Goal: Task Accomplishment & Management: Manage account settings

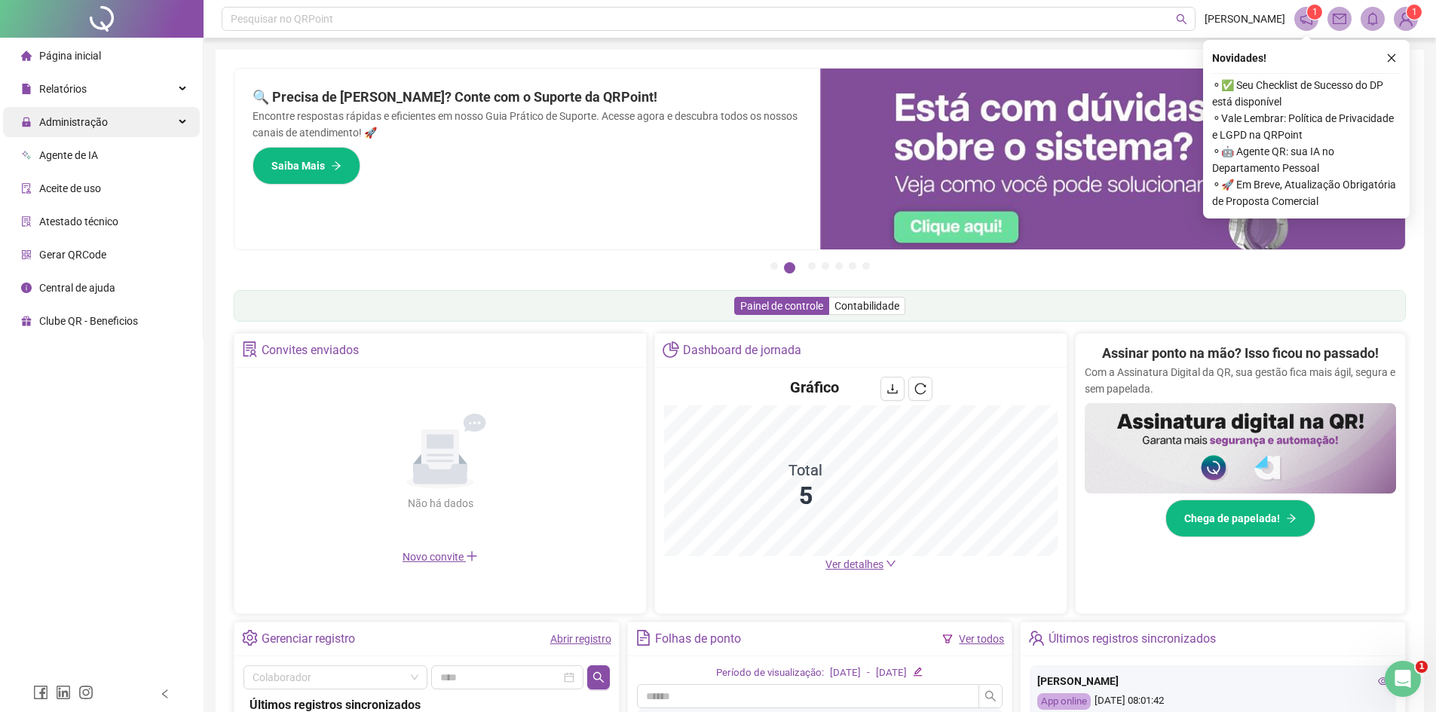
click at [96, 121] on span "Administração" at bounding box center [73, 122] width 69 height 12
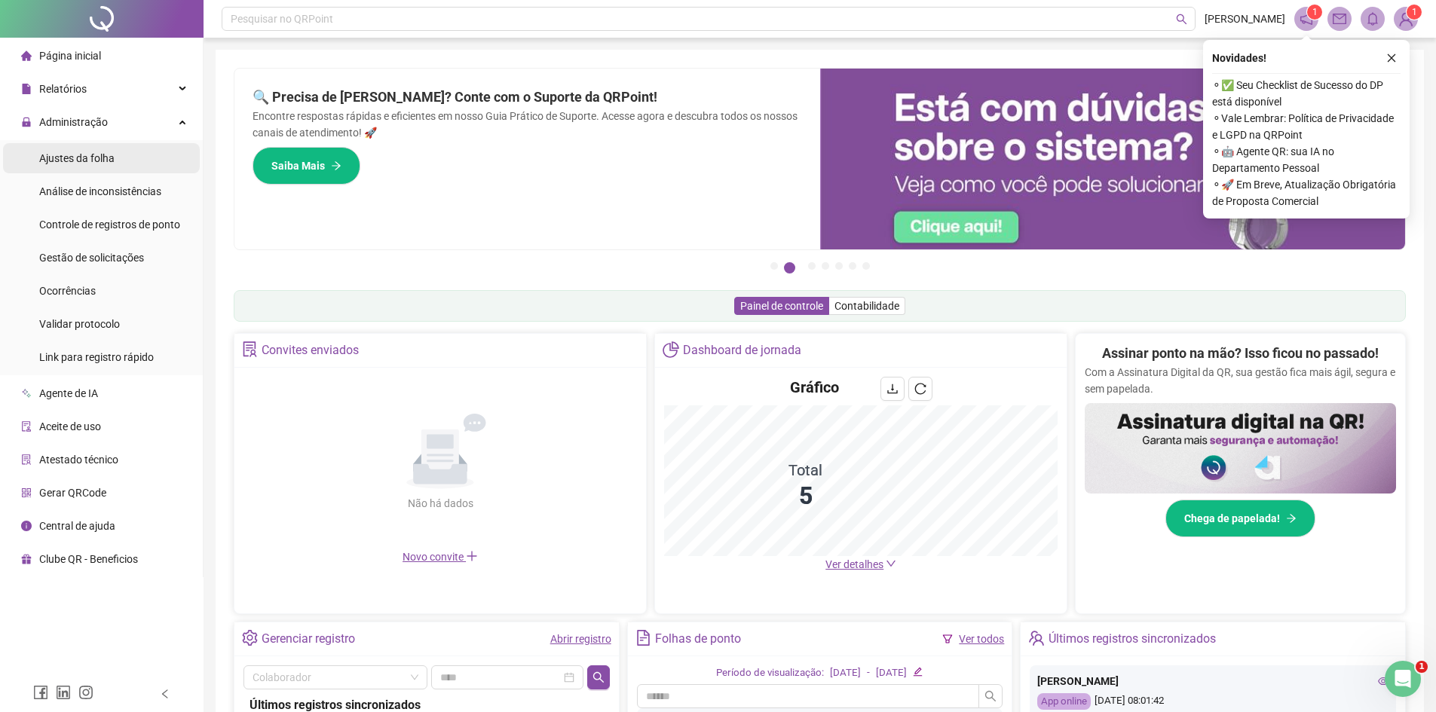
click at [78, 156] on span "Ajustes da folha" at bounding box center [76, 158] width 75 height 12
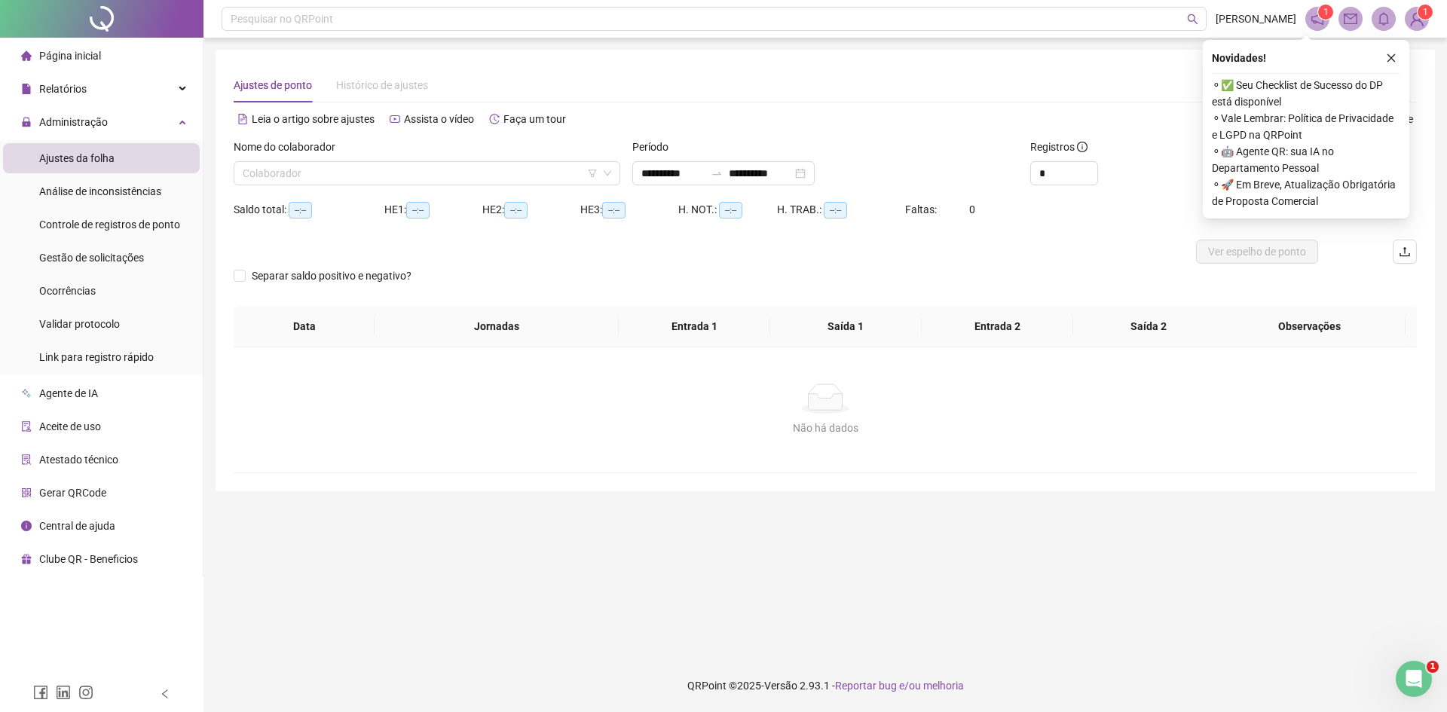
type input "**********"
click at [478, 169] on input "search" at bounding box center [420, 173] width 355 height 23
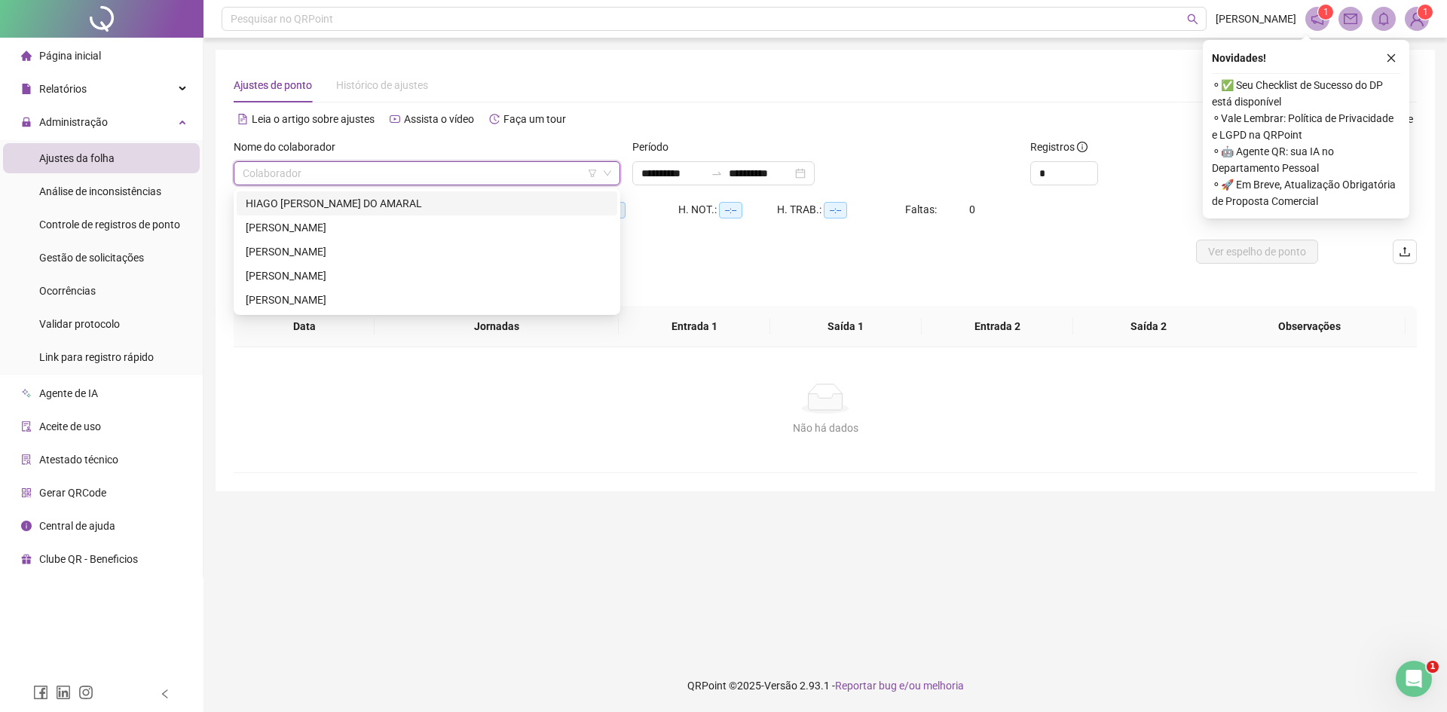
click at [323, 208] on div "HIAGO [PERSON_NAME] DO AMARAL" at bounding box center [427, 203] width 363 height 17
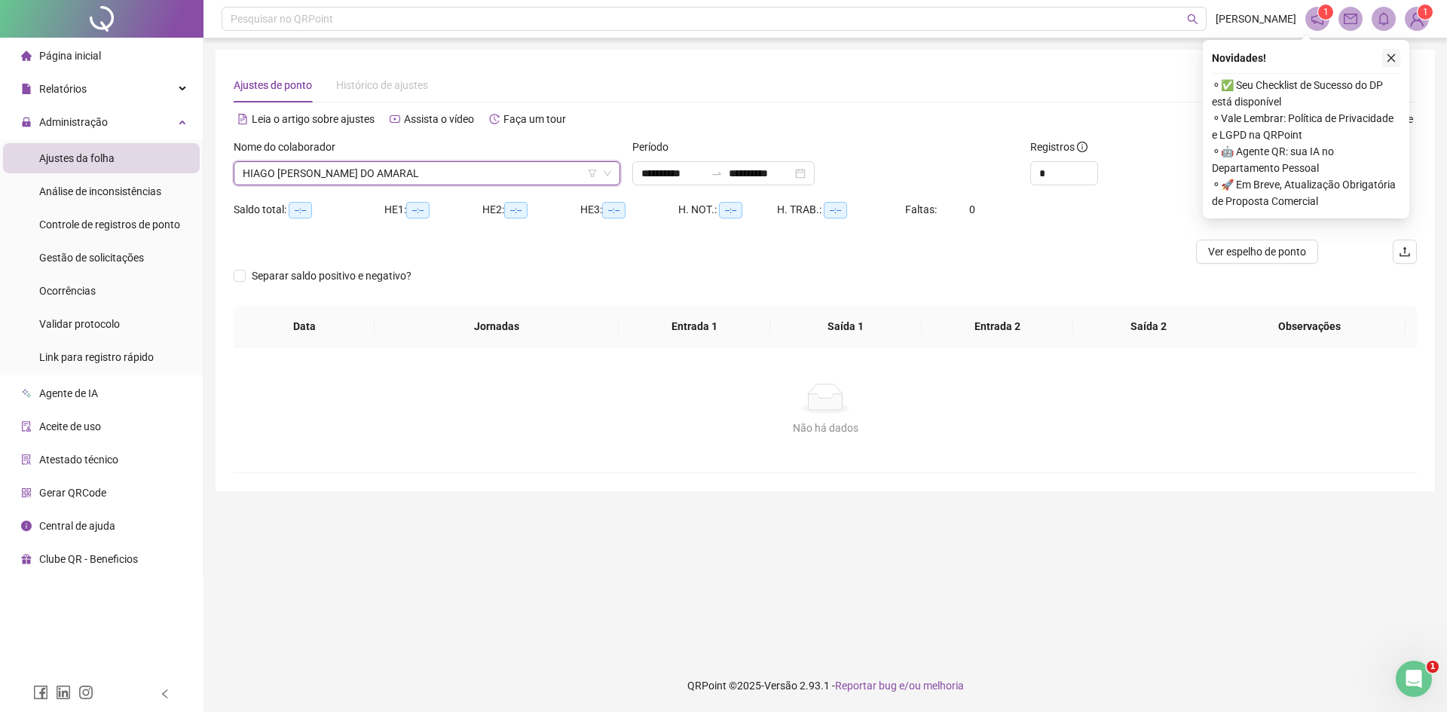
click at [1396, 58] on icon "close" at bounding box center [1391, 58] width 11 height 11
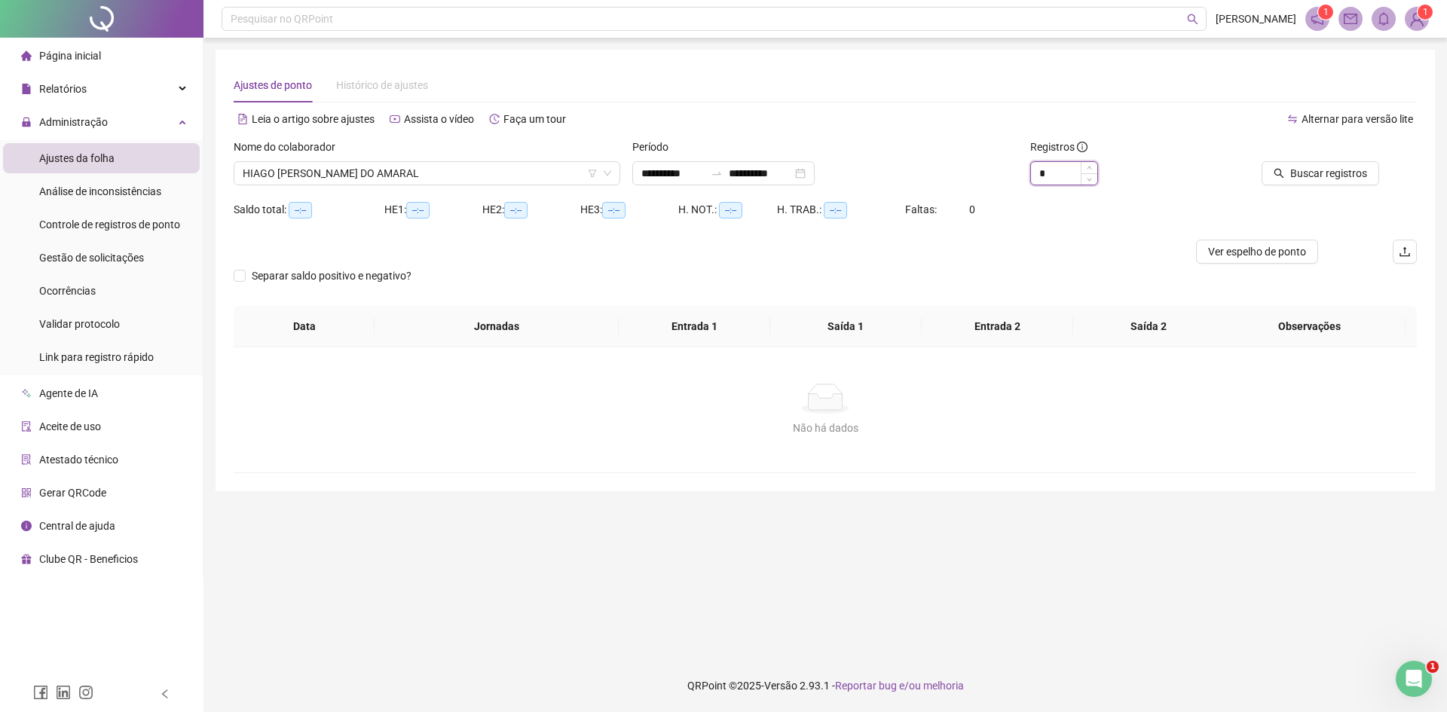
click at [1068, 177] on input "*" at bounding box center [1064, 173] width 66 height 23
type input "*"
click at [1285, 169] on icon "search" at bounding box center [1279, 173] width 11 height 11
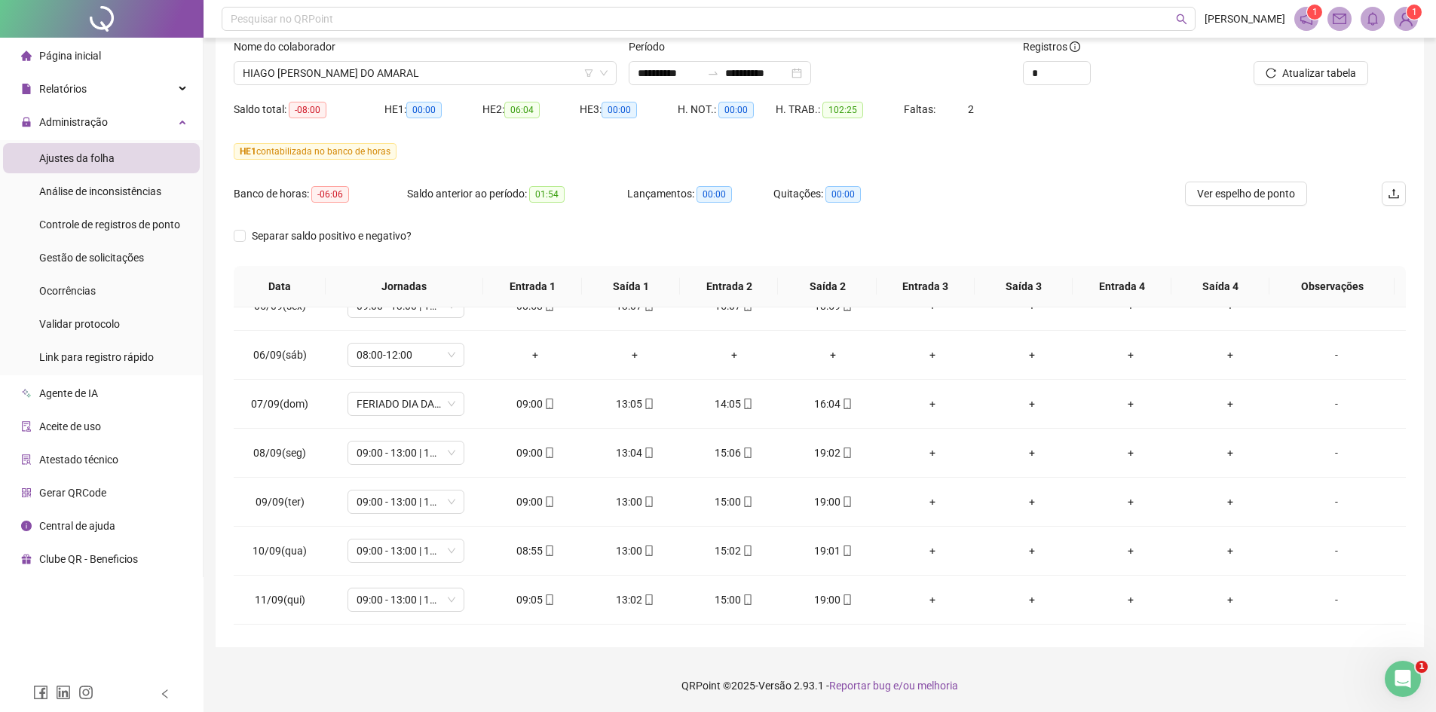
scroll to position [85, 0]
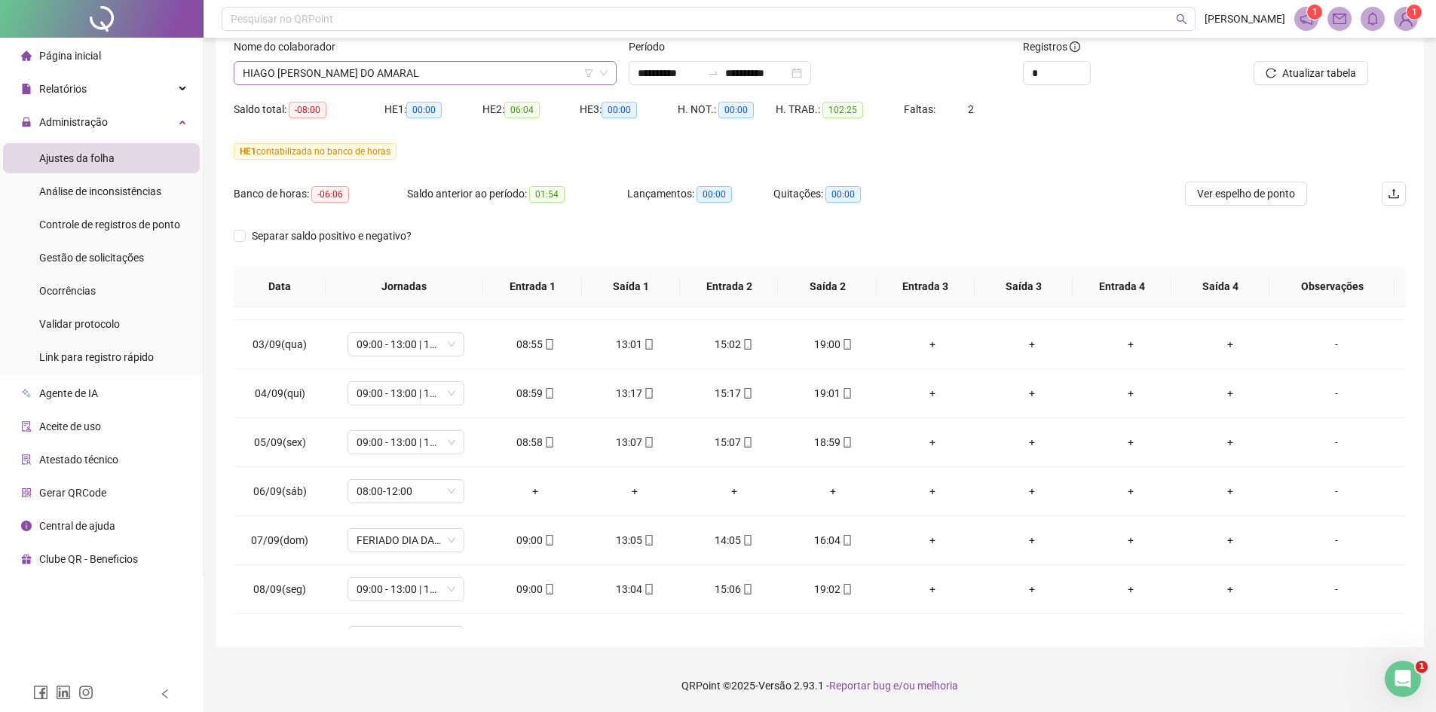
click at [458, 76] on span "HIAGO [PERSON_NAME] DO AMARAL" at bounding box center [425, 73] width 365 height 23
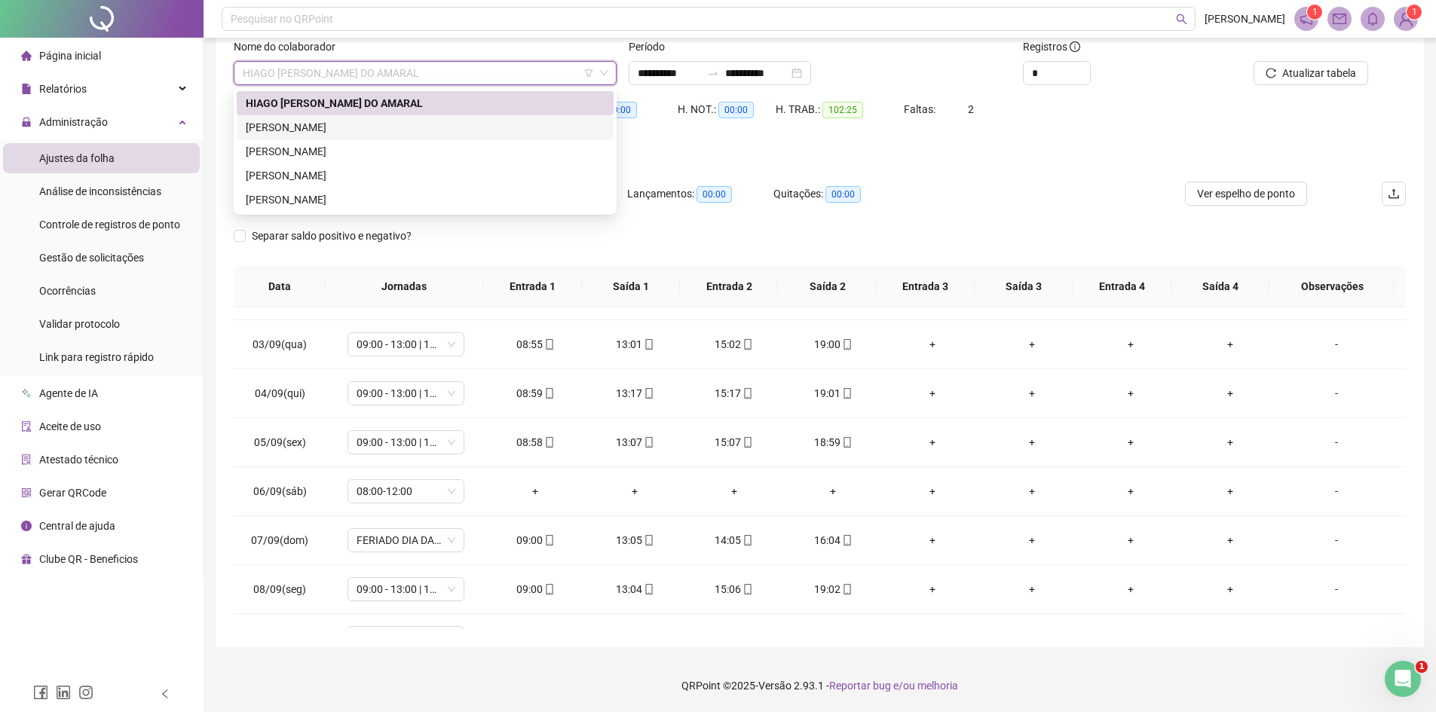
click at [385, 130] on div "[PERSON_NAME]" at bounding box center [425, 127] width 359 height 17
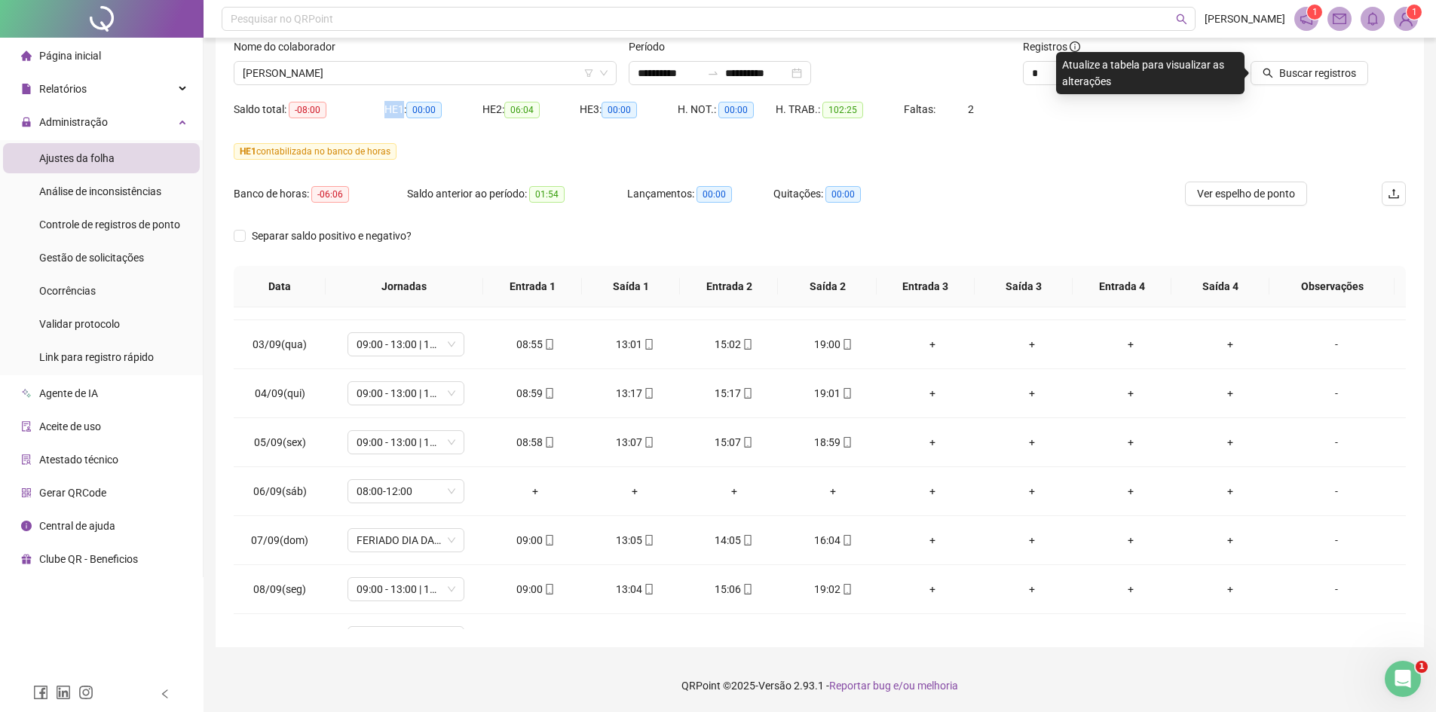
click at [385, 130] on div "HE 1: 00:00" at bounding box center [433, 118] width 98 height 42
click at [424, 73] on span "[PERSON_NAME]" at bounding box center [425, 73] width 365 height 23
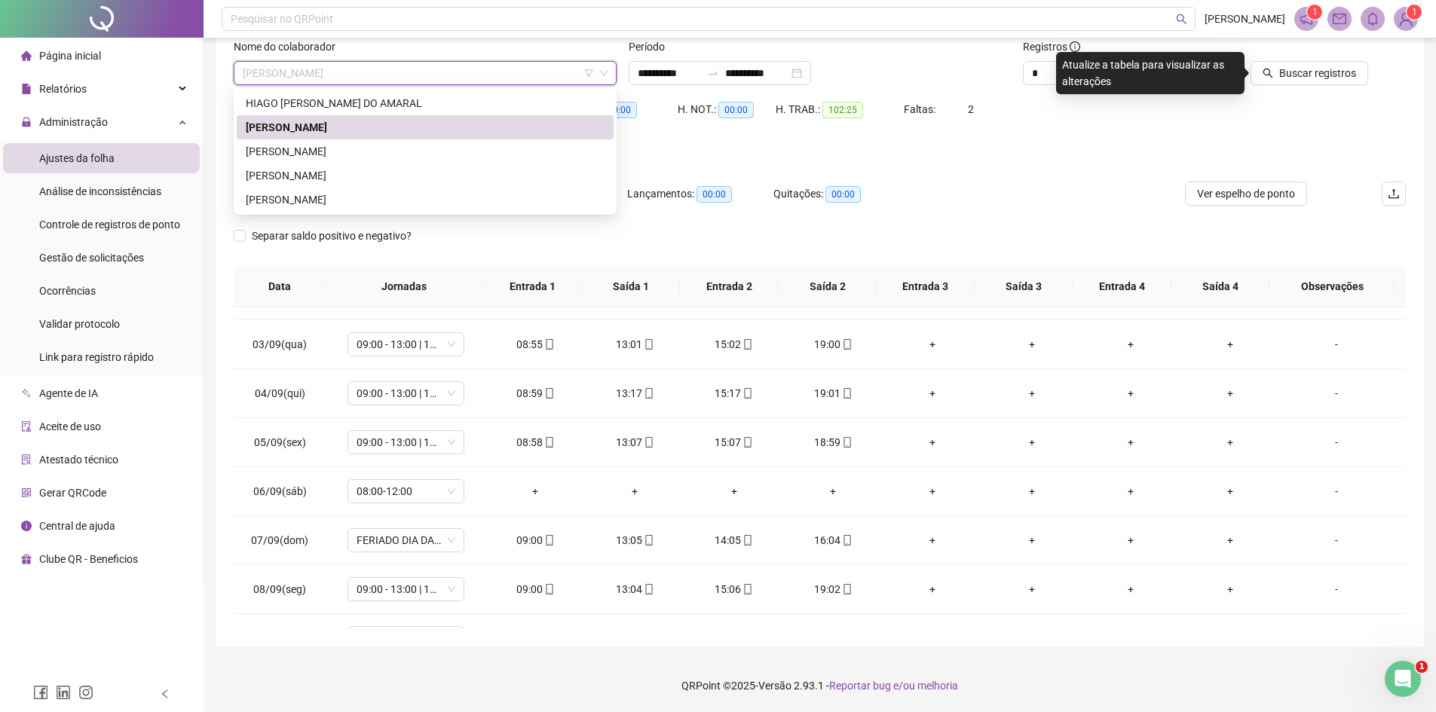
click at [391, 71] on span "[PERSON_NAME]" at bounding box center [425, 73] width 365 height 23
click at [328, 150] on div "[PERSON_NAME]" at bounding box center [425, 151] width 359 height 17
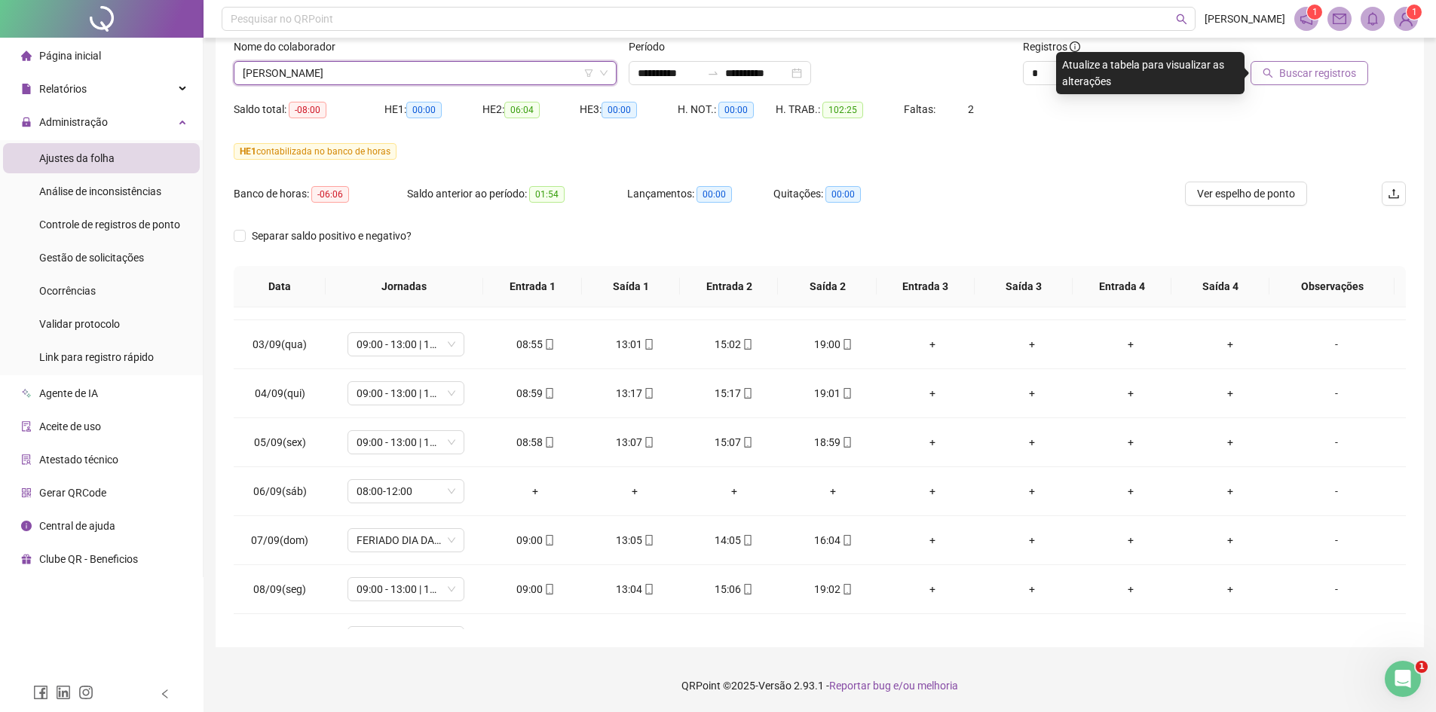
click at [1345, 65] on span "Buscar registros" at bounding box center [1317, 73] width 77 height 17
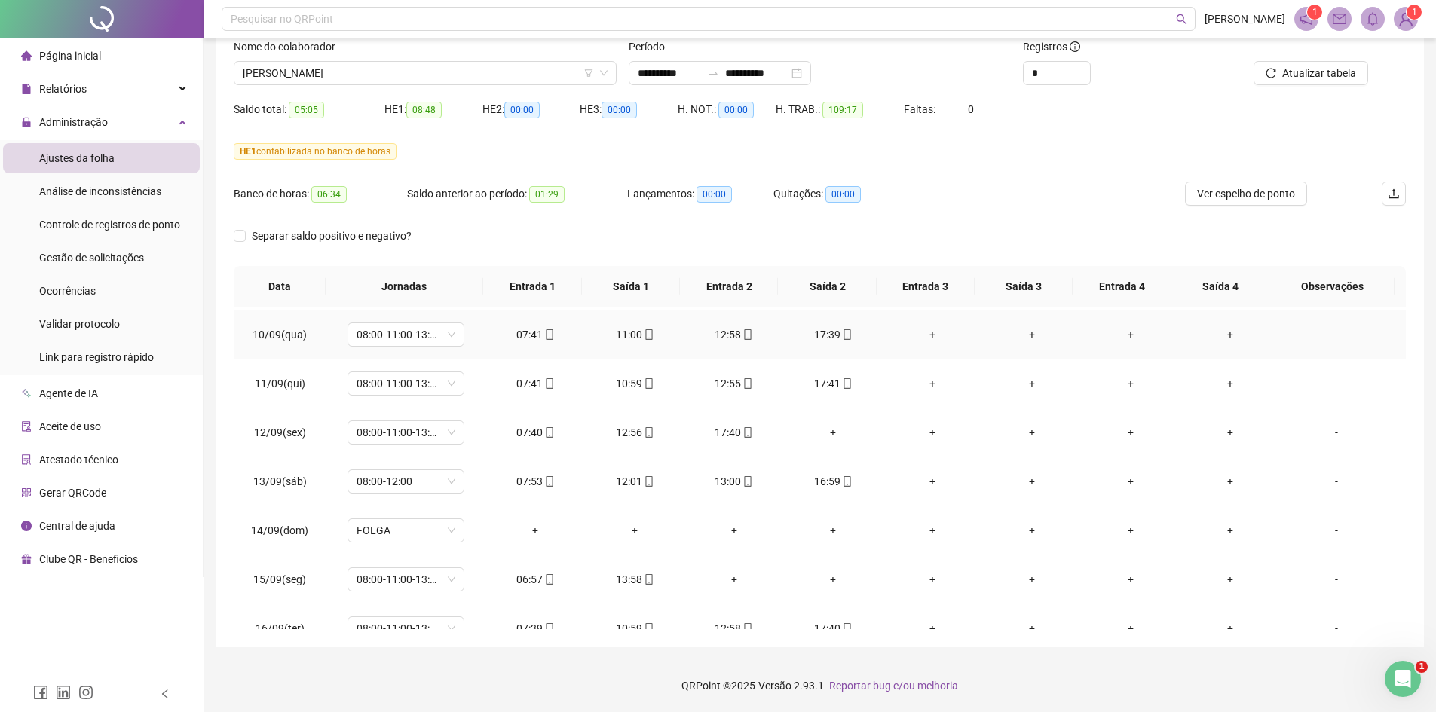
scroll to position [462, 0]
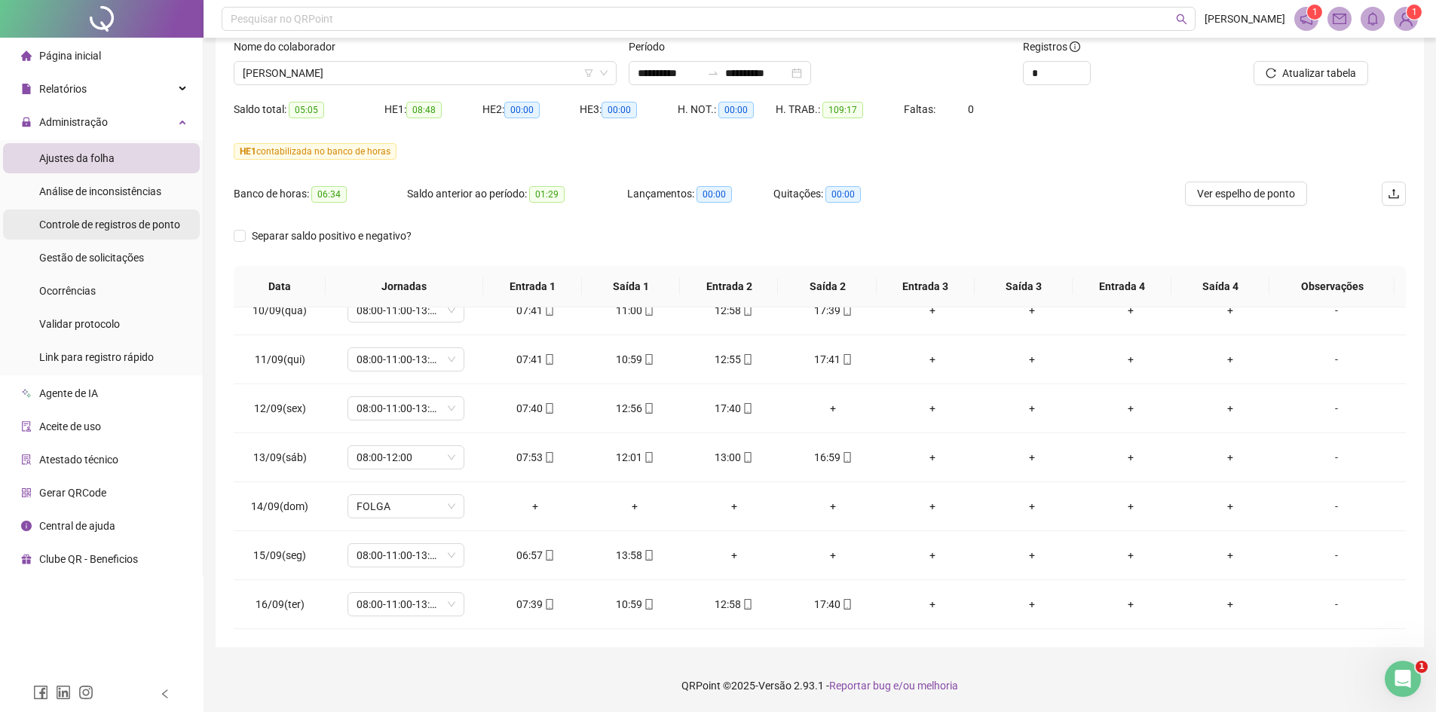
click at [110, 233] on div "Controle de registros de ponto" at bounding box center [109, 225] width 141 height 30
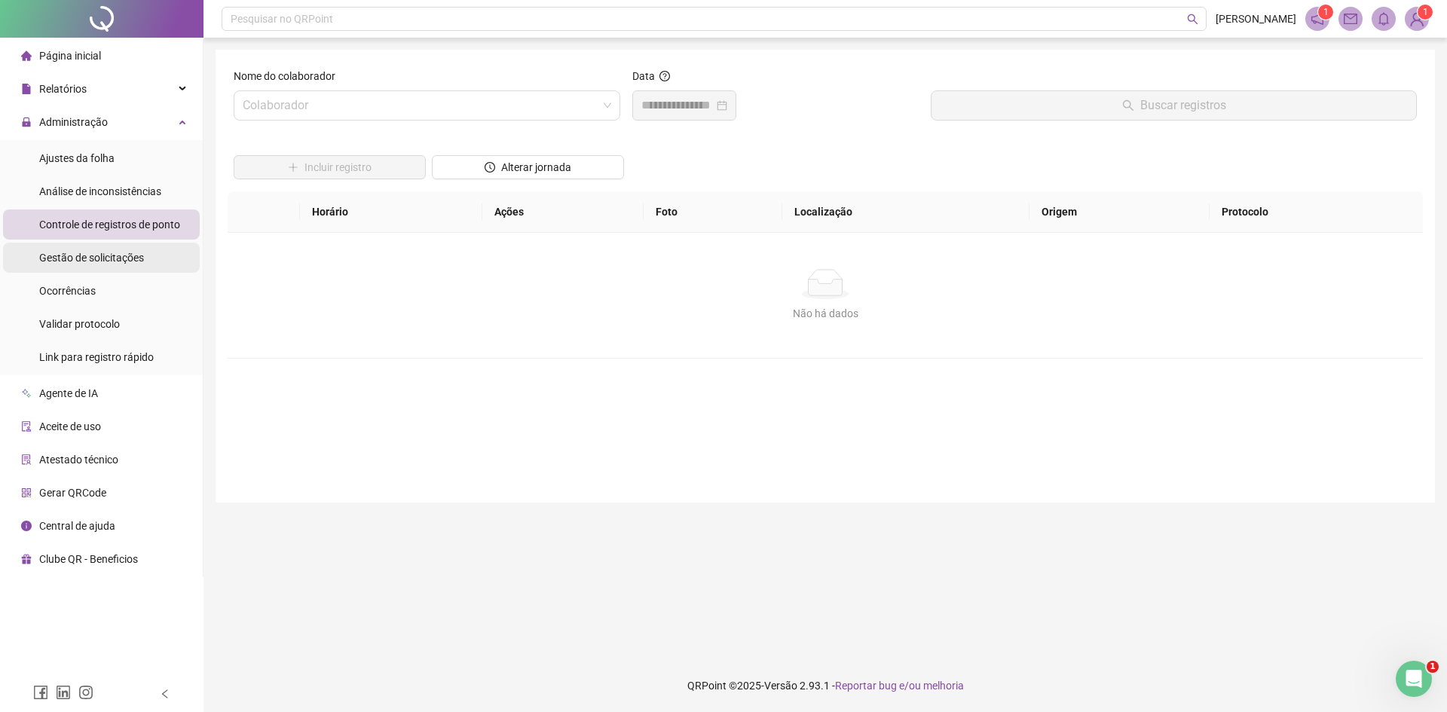
click at [111, 252] on span "Gestão de solicitações" at bounding box center [91, 258] width 105 height 12
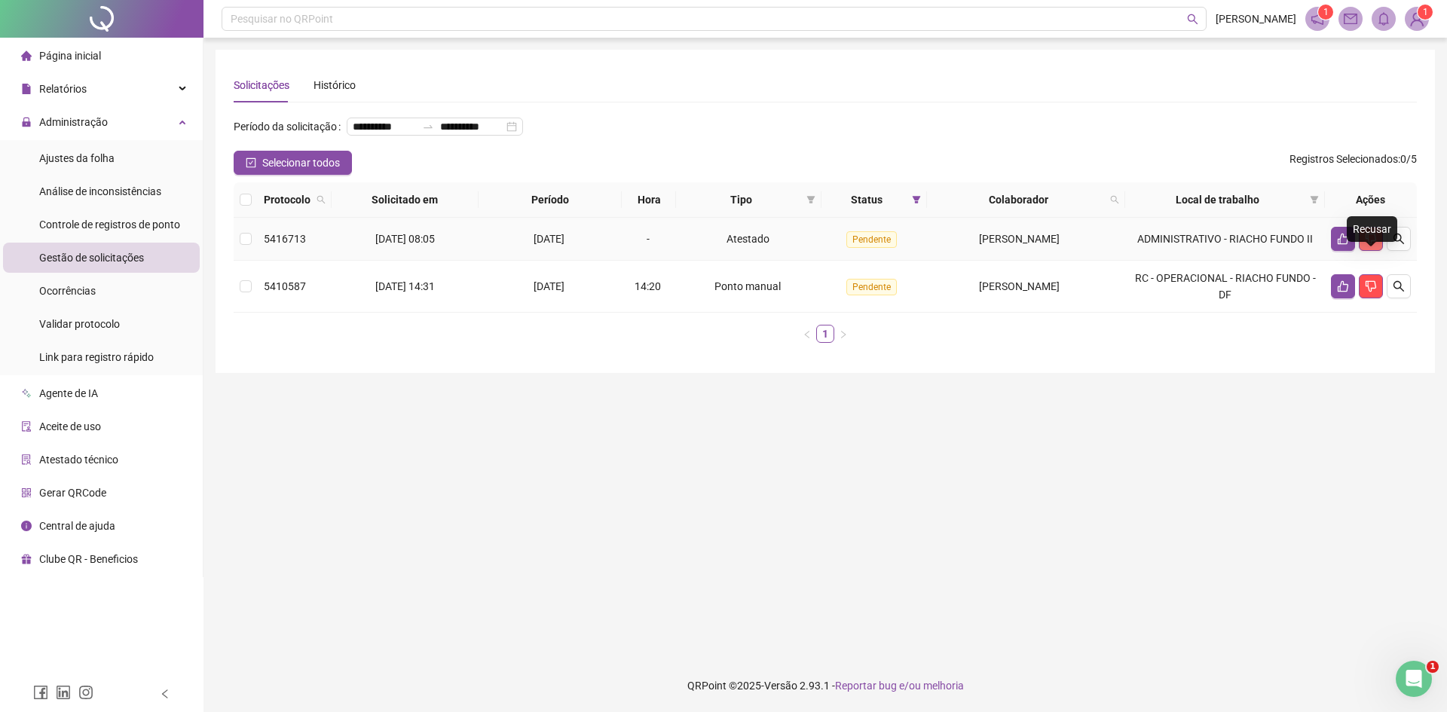
click at [1382, 251] on button "button" at bounding box center [1371, 239] width 24 height 24
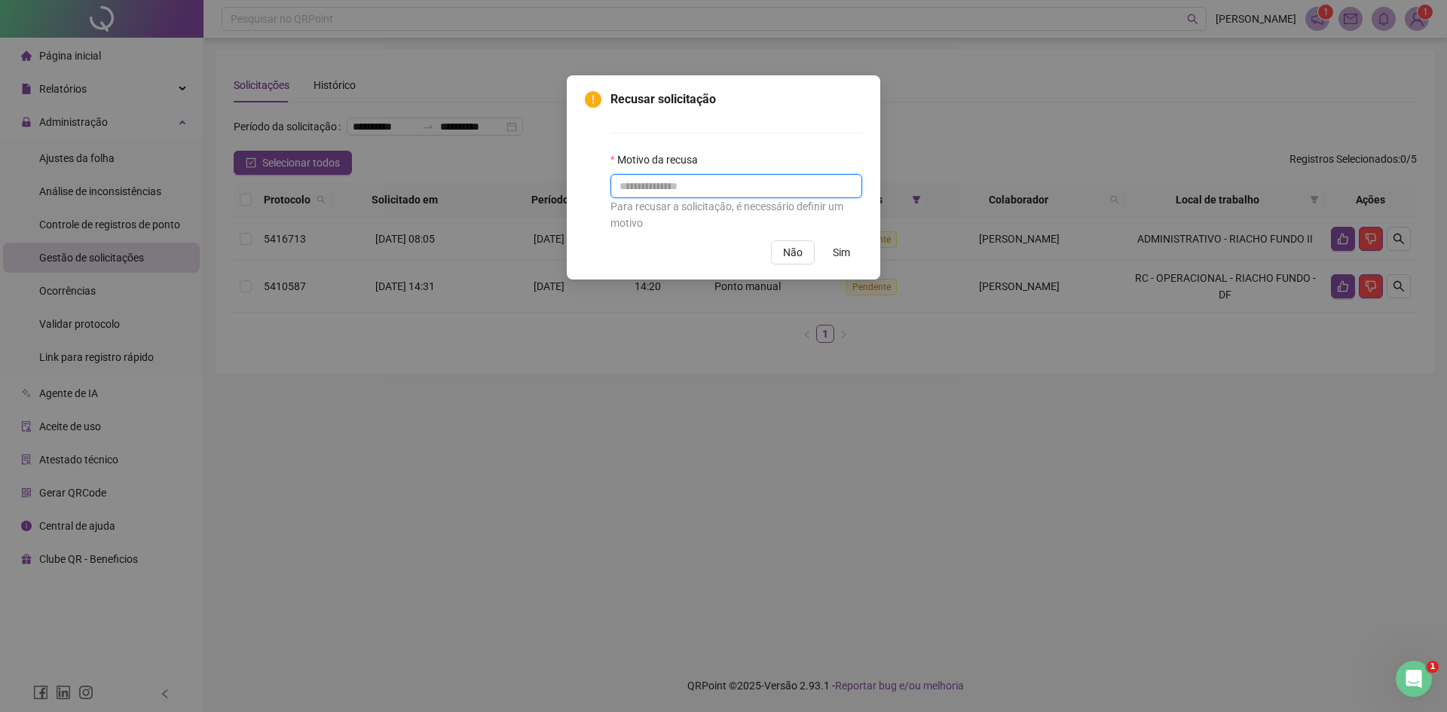
click at [711, 185] on input "text" at bounding box center [737, 186] width 252 height 24
type input "**********"
drag, startPoint x: 613, startPoint y: 207, endPoint x: 816, endPoint y: 219, distance: 203.9
click at [816, 219] on div "Para recusar a solicitação, é necessário definir um motivo" at bounding box center [737, 214] width 252 height 33
click at [849, 258] on span "Sim" at bounding box center [841, 252] width 17 height 17
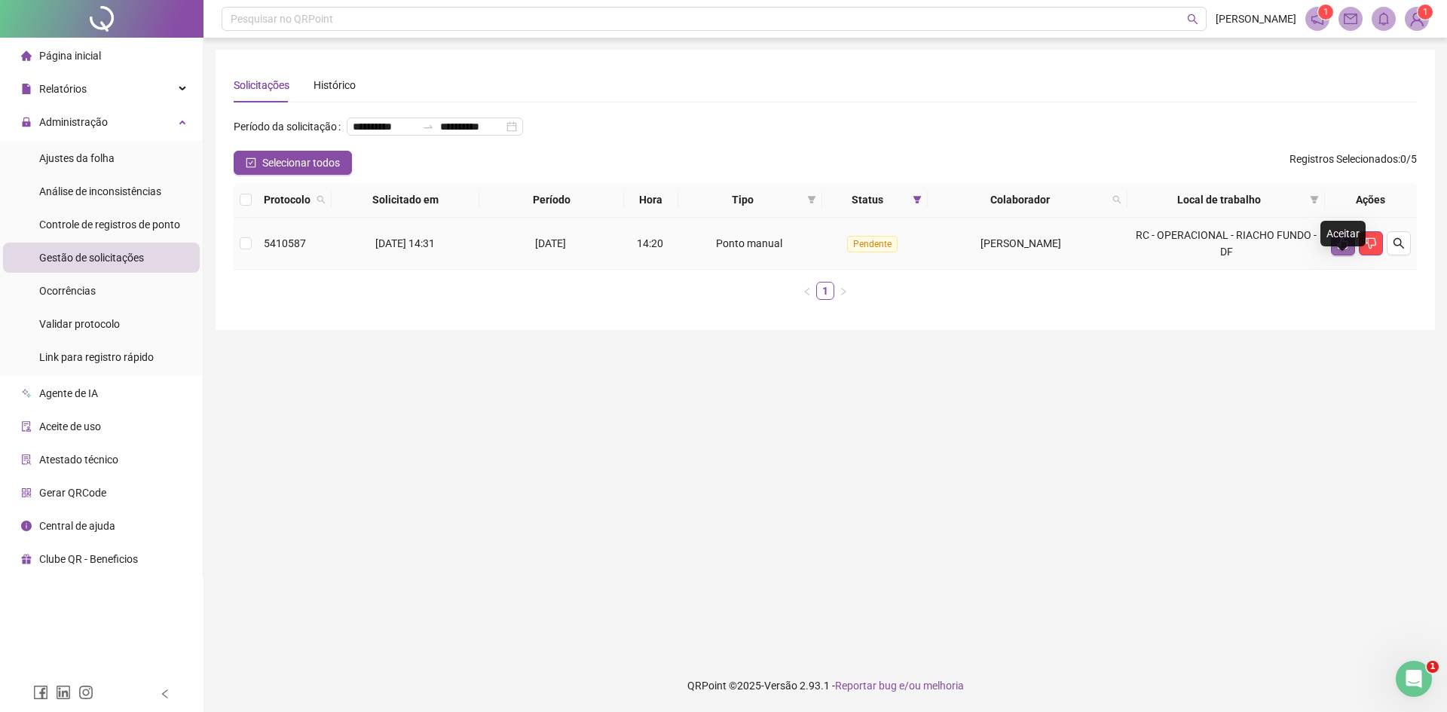
click at [1349, 256] on button "button" at bounding box center [1343, 243] width 24 height 24
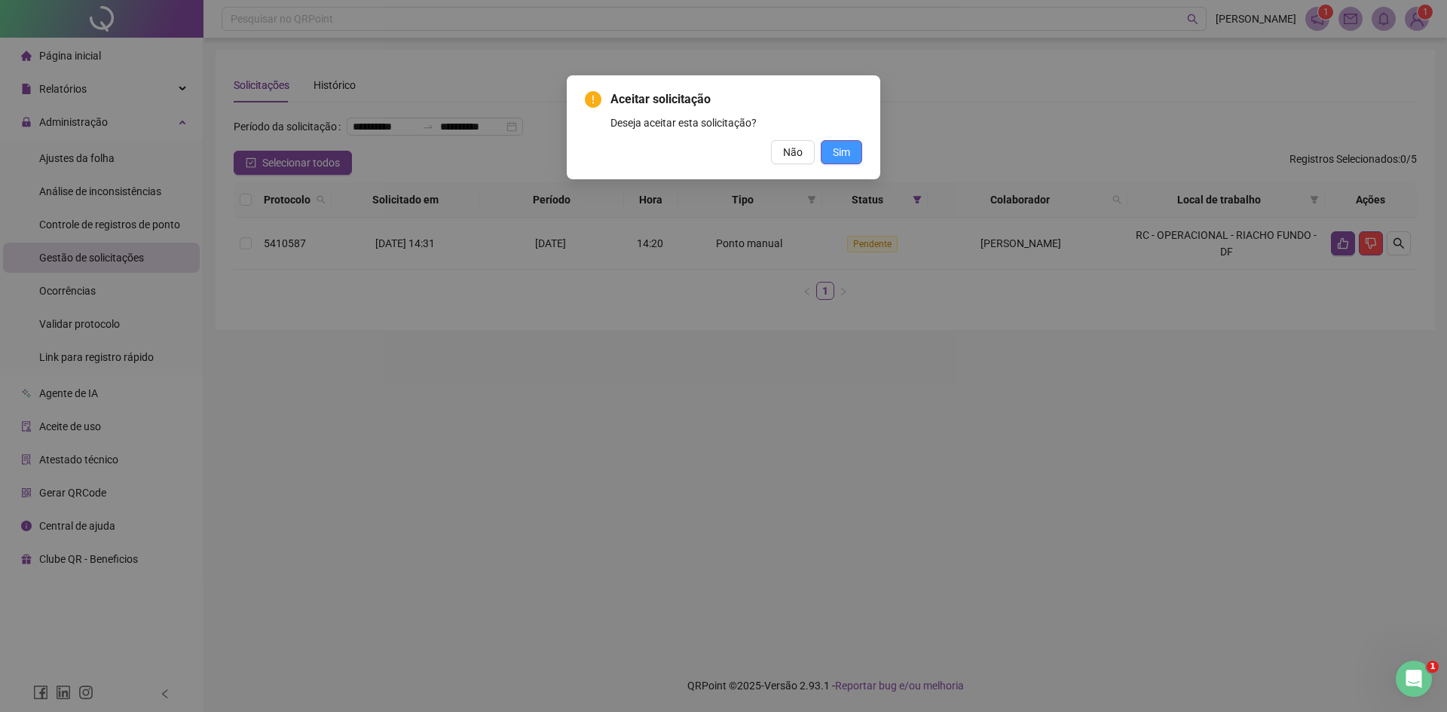
click at [852, 163] on button "Sim" at bounding box center [841, 152] width 41 height 24
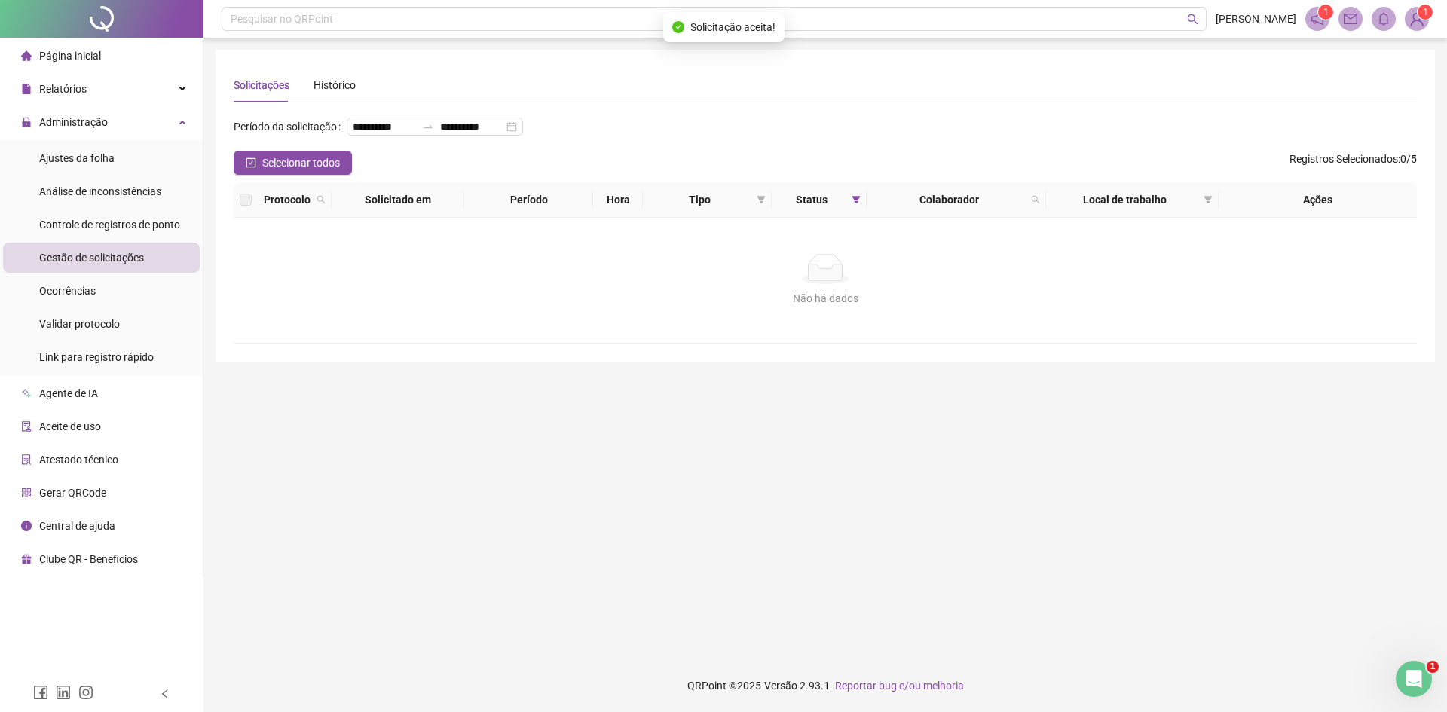
drag, startPoint x: 118, startPoint y: 163, endPoint x: 142, endPoint y: 176, distance: 26.7
click at [118, 163] on li "Ajustes da folha" at bounding box center [101, 158] width 197 height 30
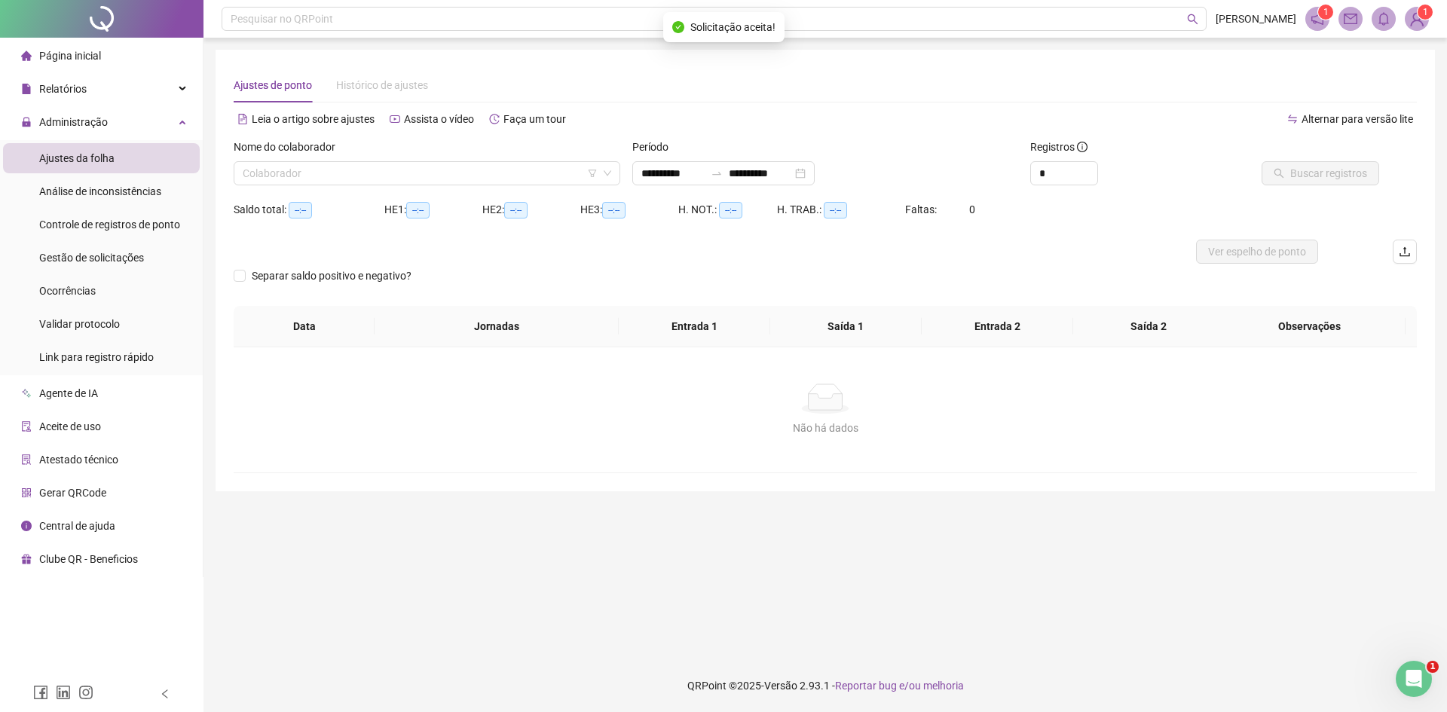
type input "**********"
click at [513, 175] on input "search" at bounding box center [420, 173] width 355 height 23
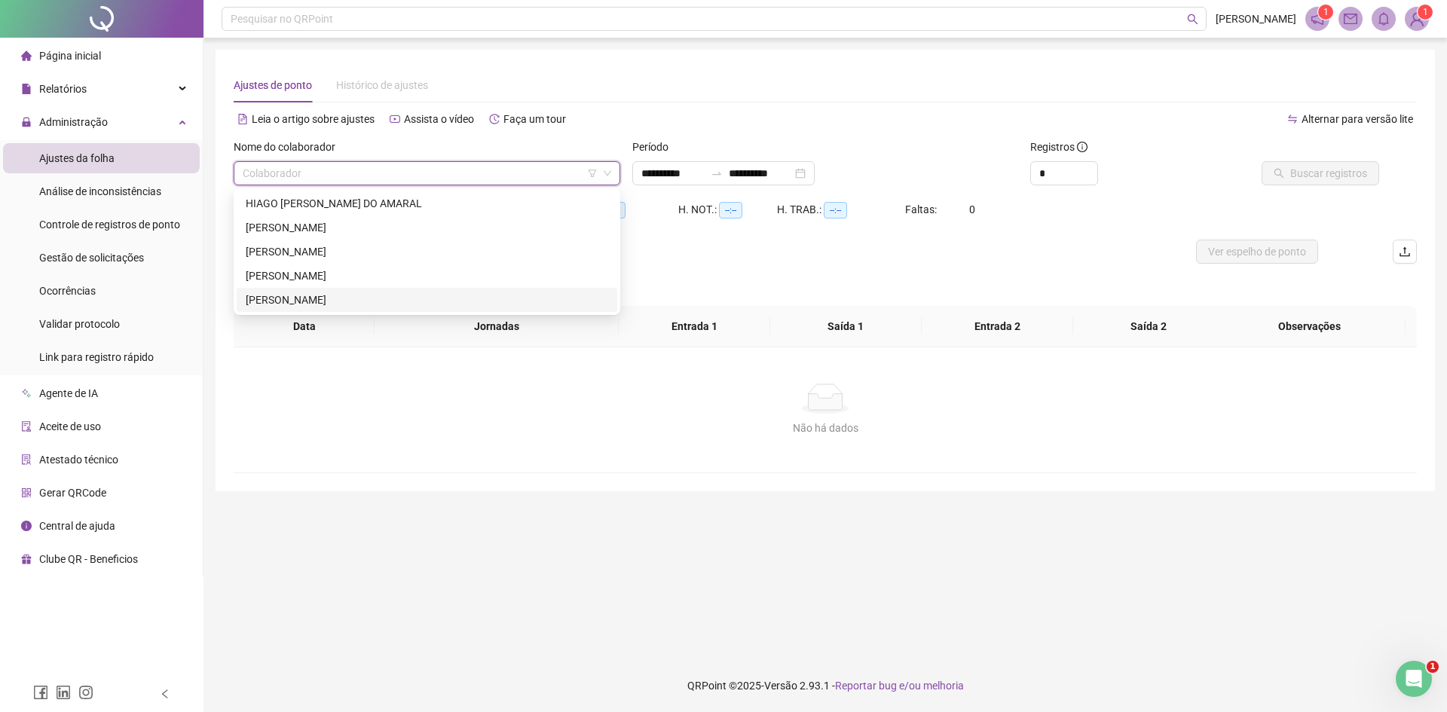
click at [330, 299] on div "[PERSON_NAME]" at bounding box center [427, 300] width 363 height 17
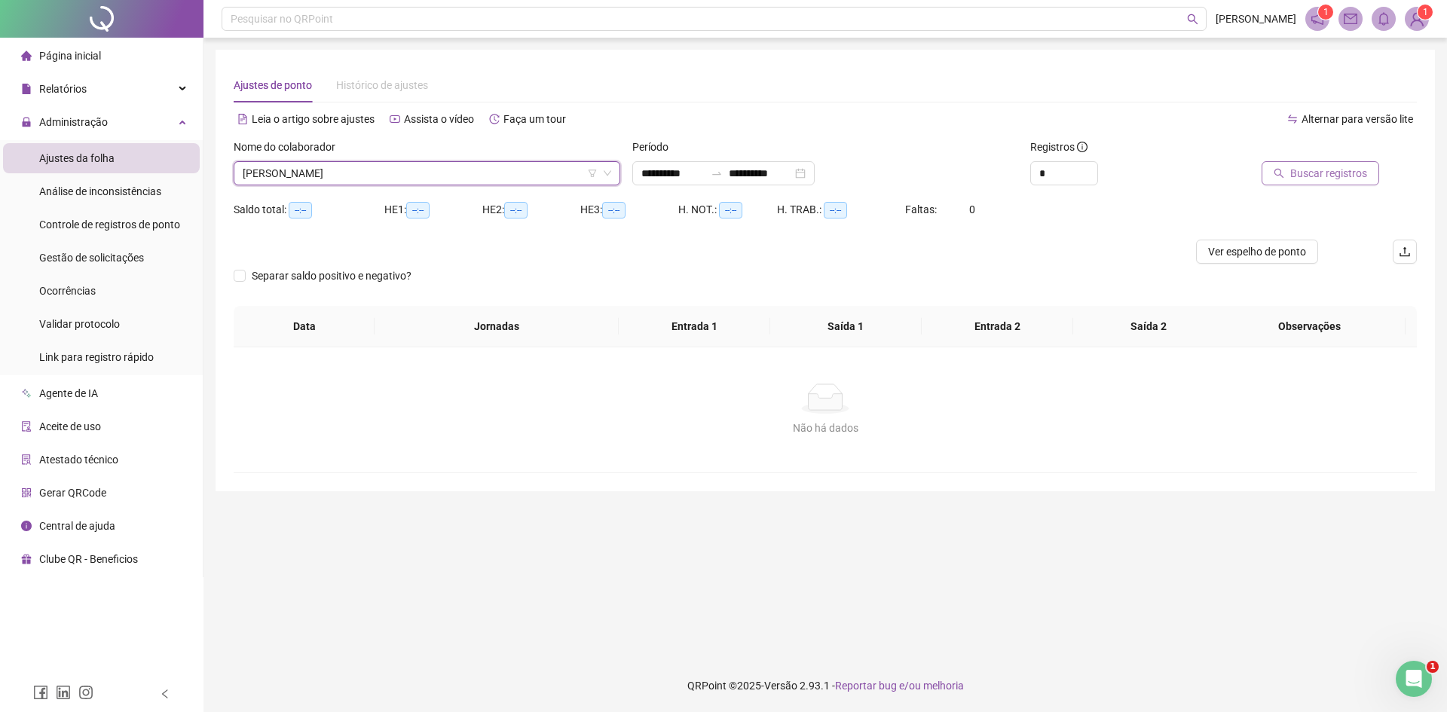
click at [1317, 166] on span "Buscar registros" at bounding box center [1329, 173] width 77 height 17
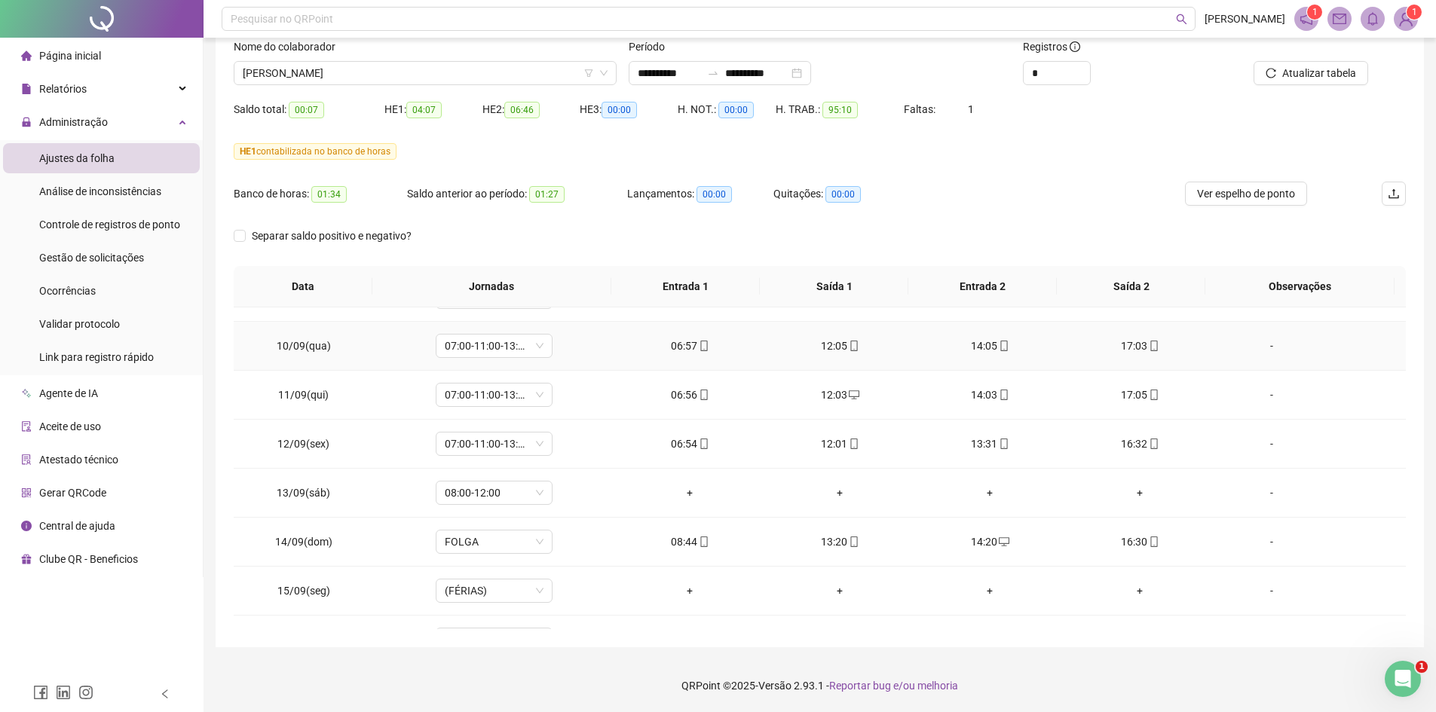
scroll to position [462, 0]
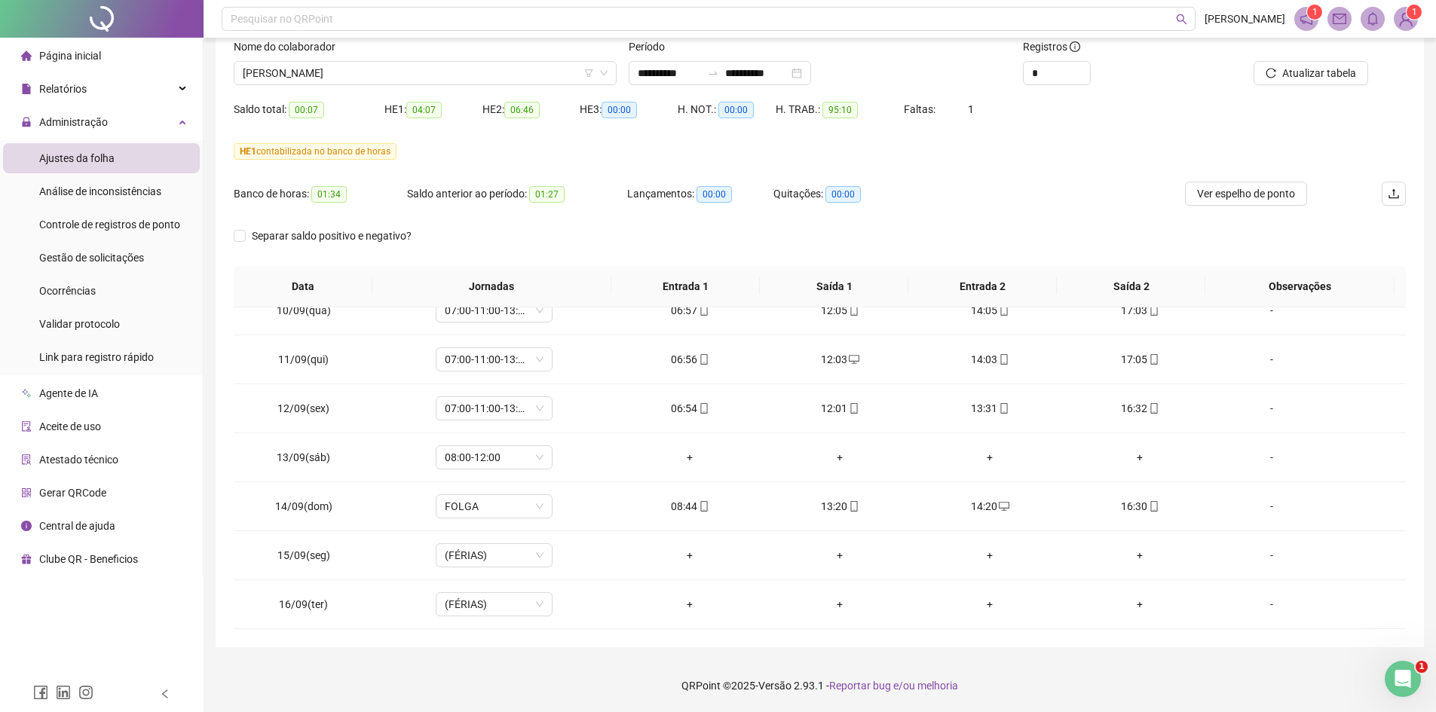
click at [374, 86] on div "Nome do colaborador [PERSON_NAME]" at bounding box center [425, 67] width 395 height 59
click at [373, 76] on span "[PERSON_NAME]" at bounding box center [425, 73] width 365 height 23
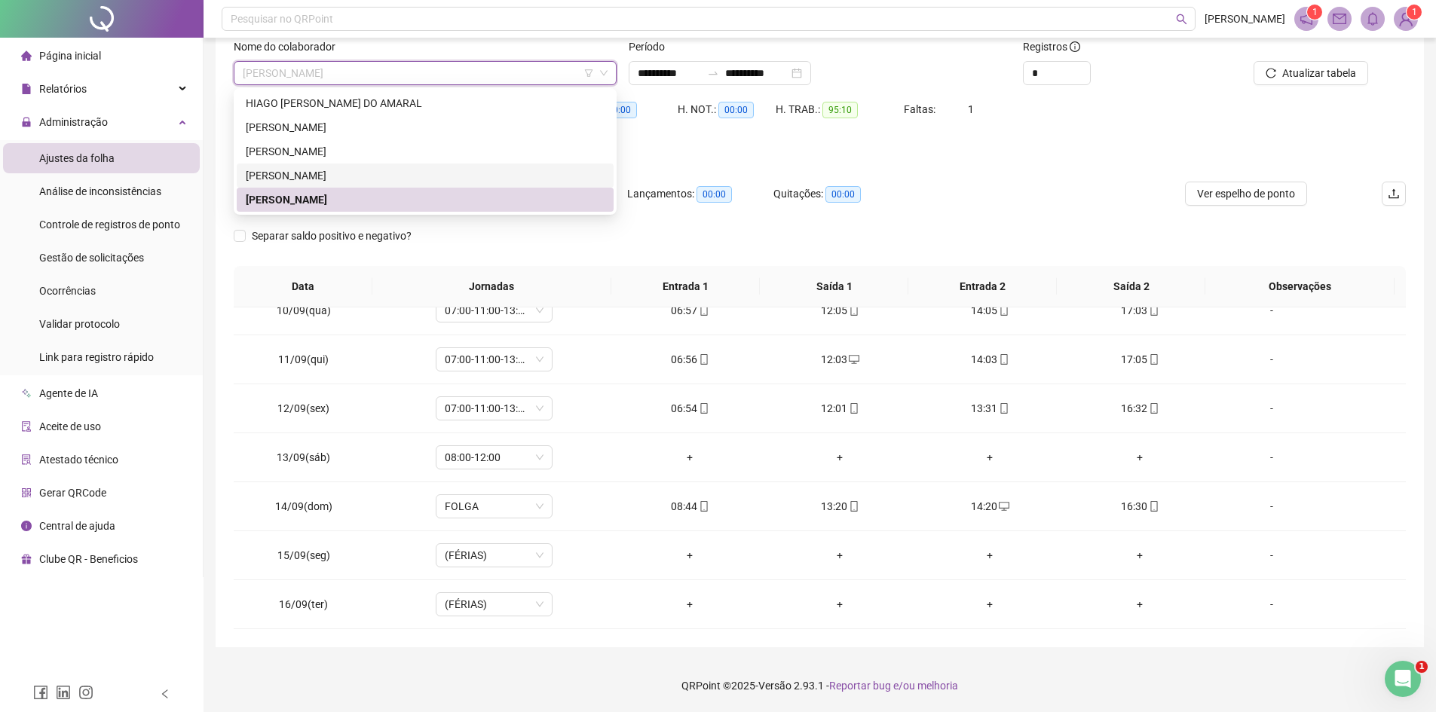
click at [320, 169] on div "[PERSON_NAME]" at bounding box center [425, 175] width 359 height 17
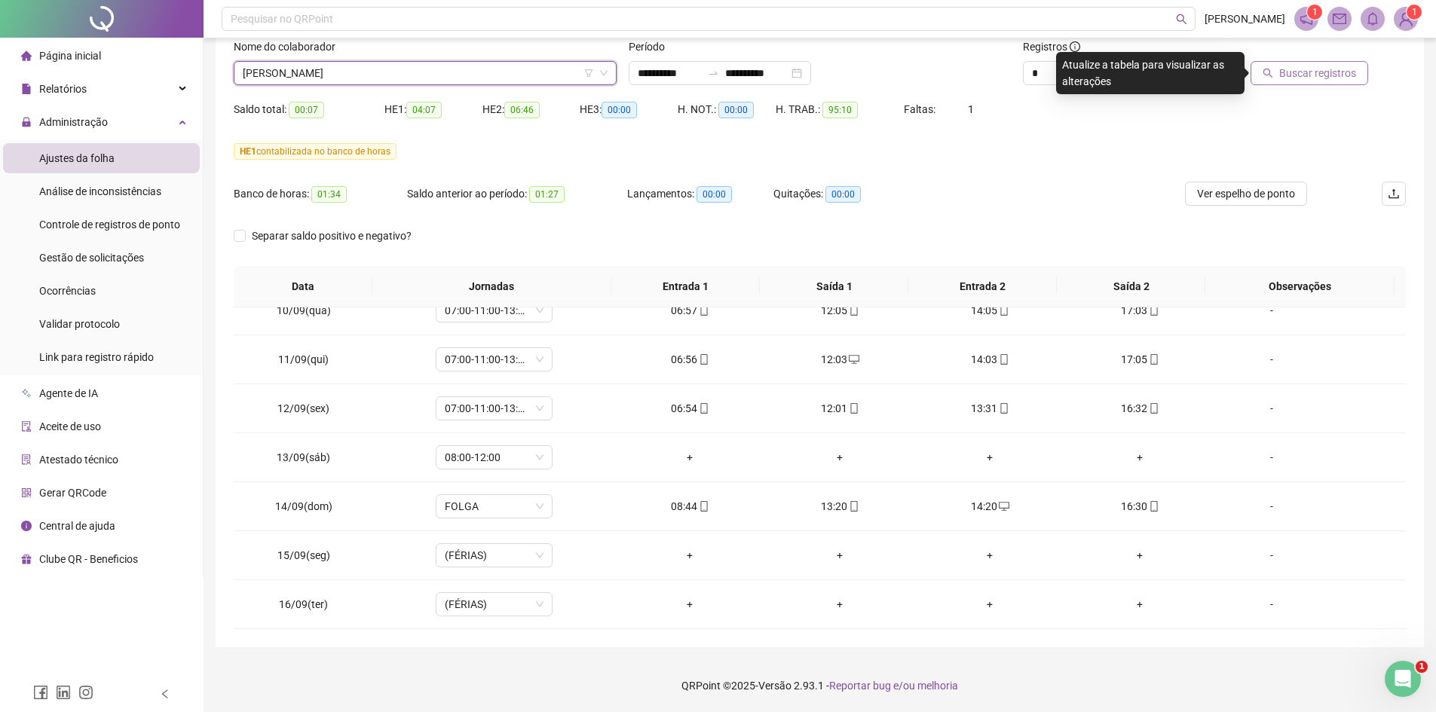
click at [1301, 79] on span "Buscar registros" at bounding box center [1317, 73] width 77 height 17
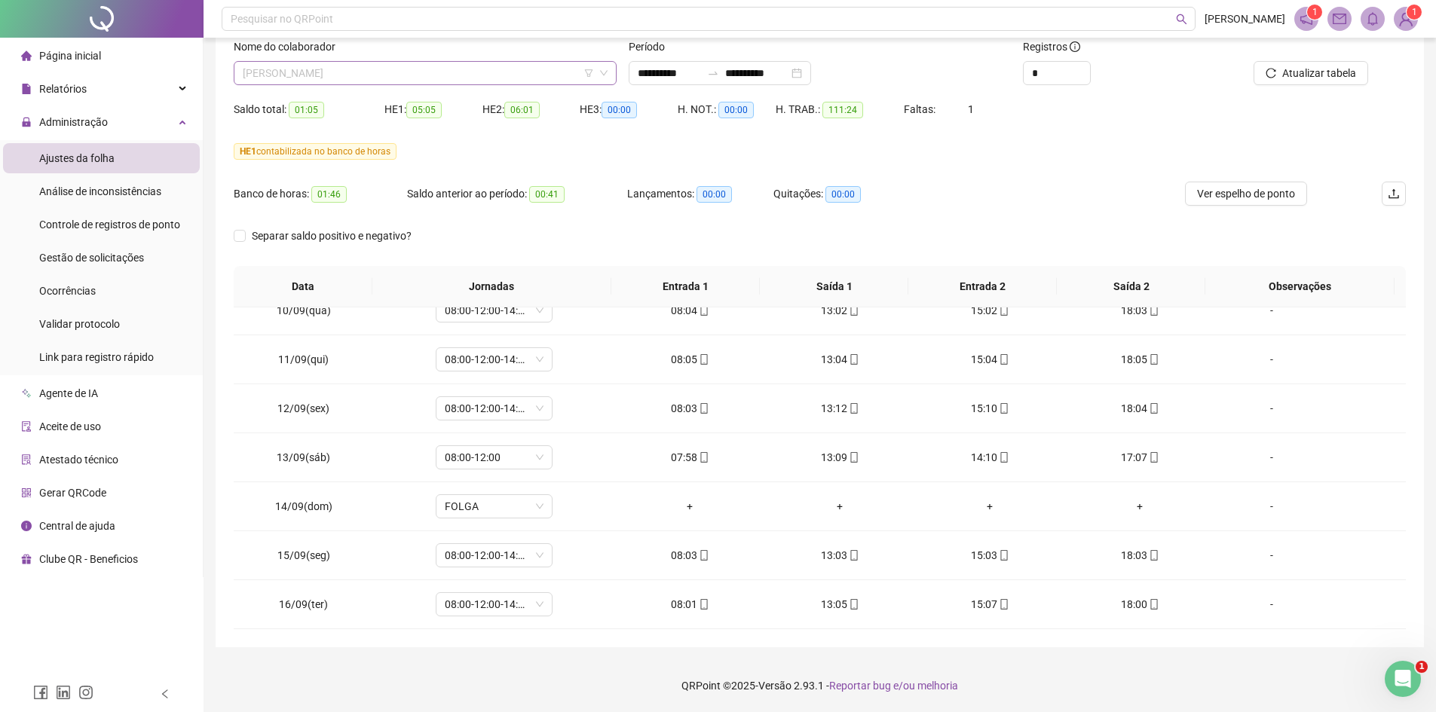
click at [349, 72] on span "[PERSON_NAME]" at bounding box center [425, 73] width 365 height 23
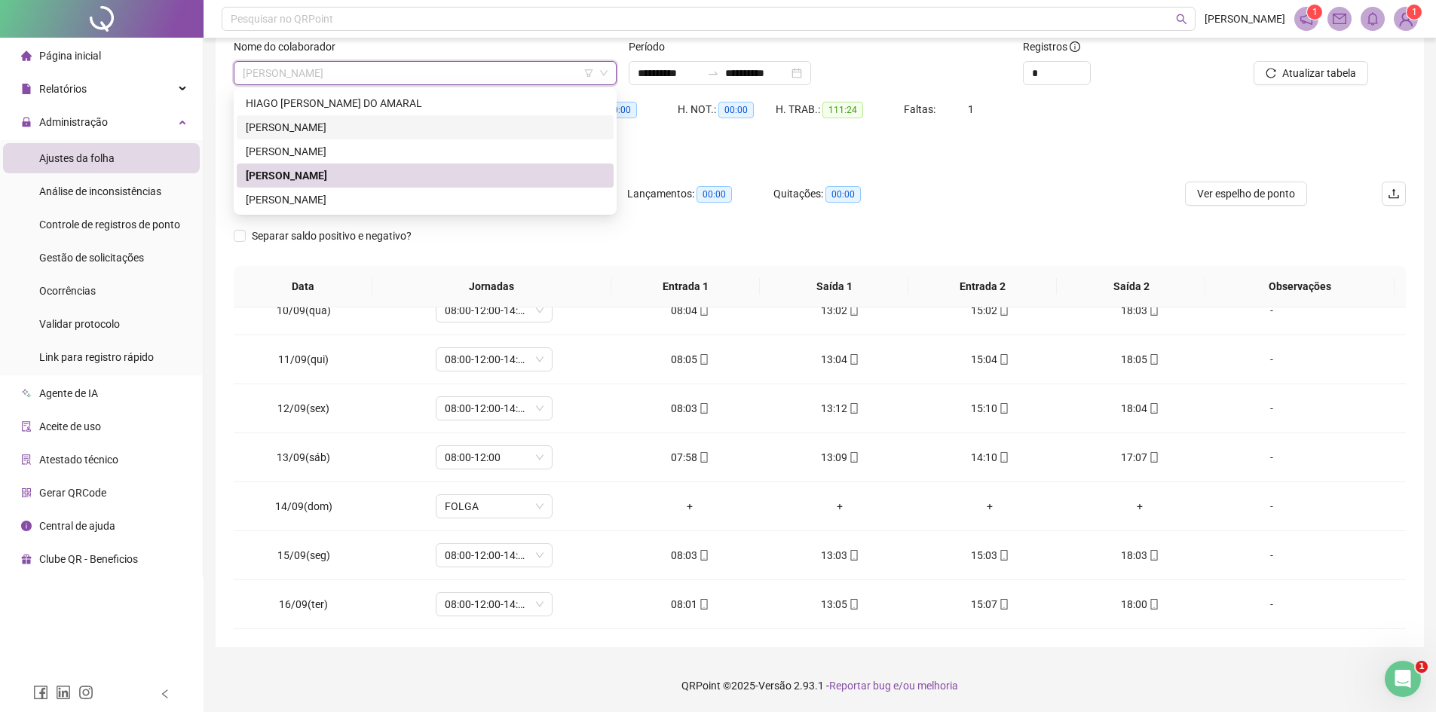
click at [354, 139] on div "[PERSON_NAME]" at bounding box center [425, 151] width 377 height 24
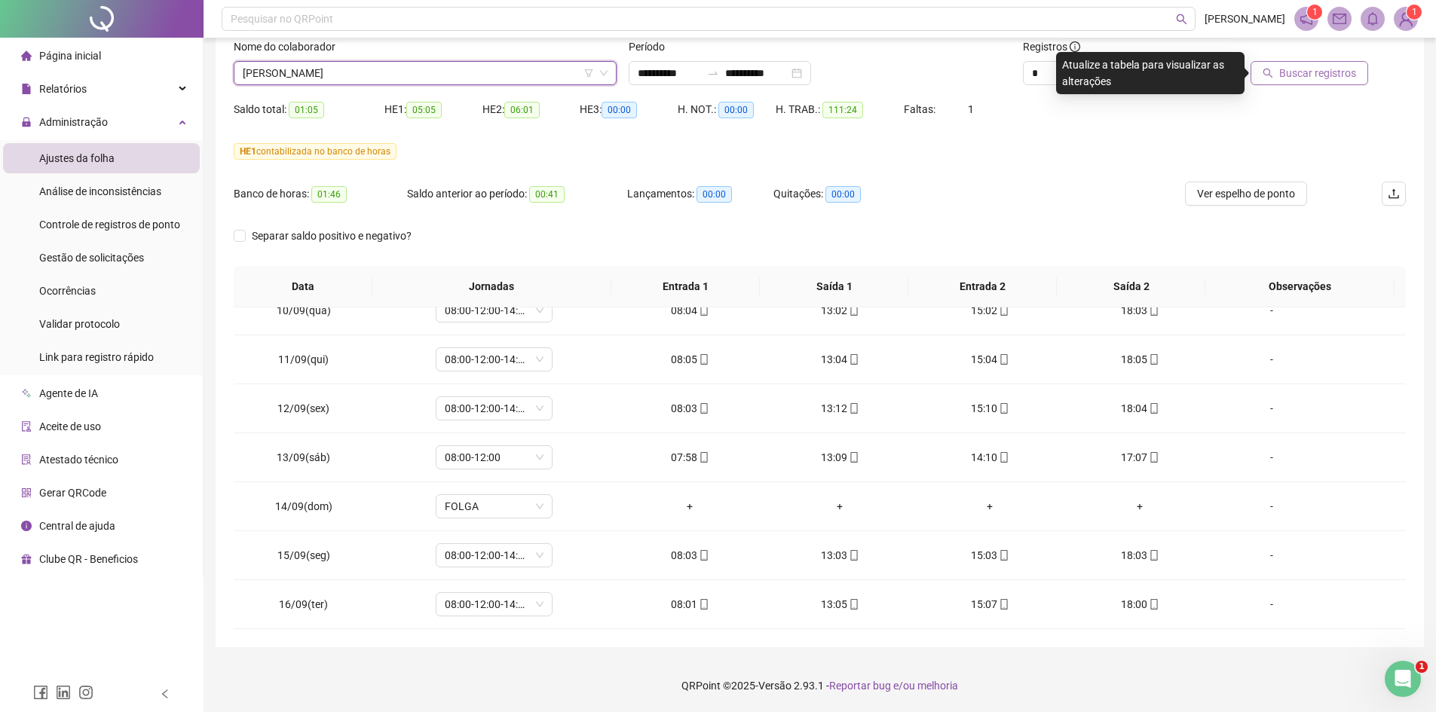
click at [1306, 84] on button "Buscar registros" at bounding box center [1310, 73] width 118 height 24
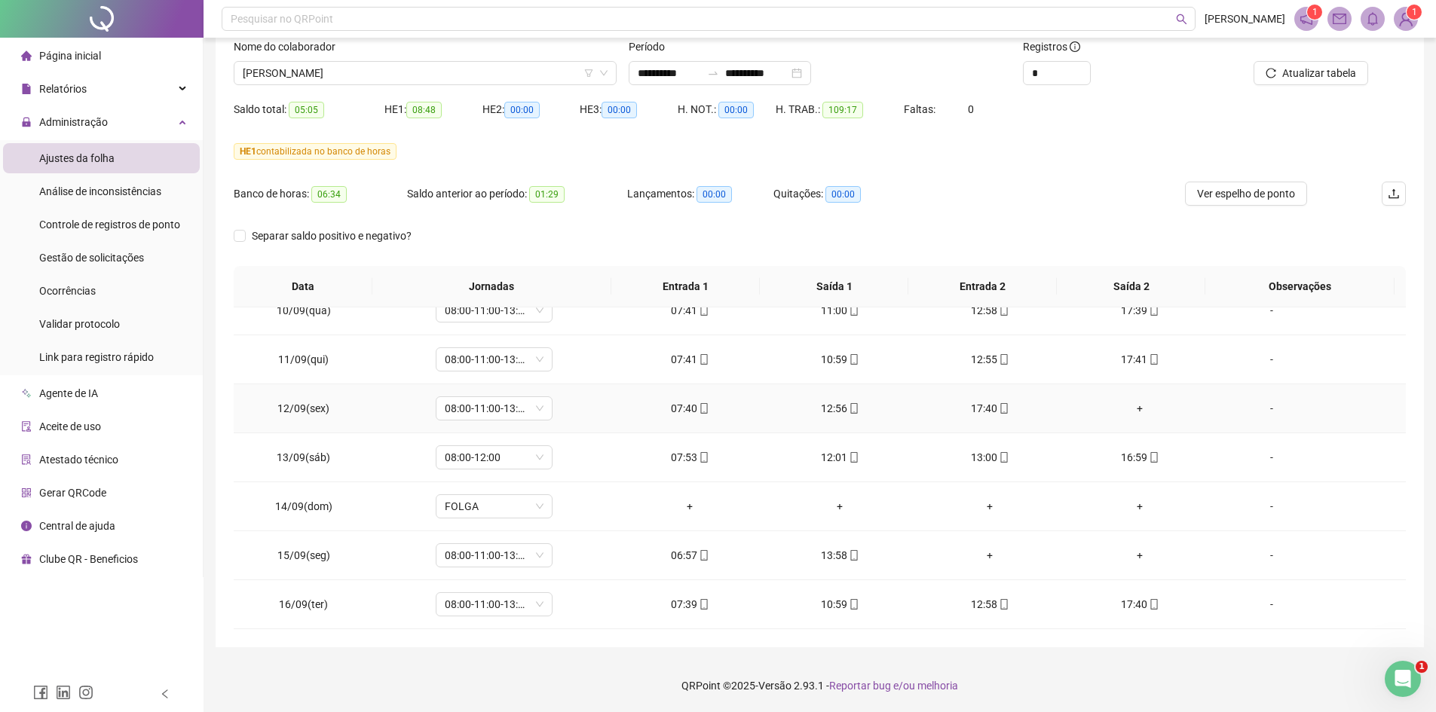
click at [915, 407] on td "17:40" at bounding box center [990, 408] width 150 height 49
click at [84, 248] on div "Gestão de solicitações" at bounding box center [91, 258] width 105 height 30
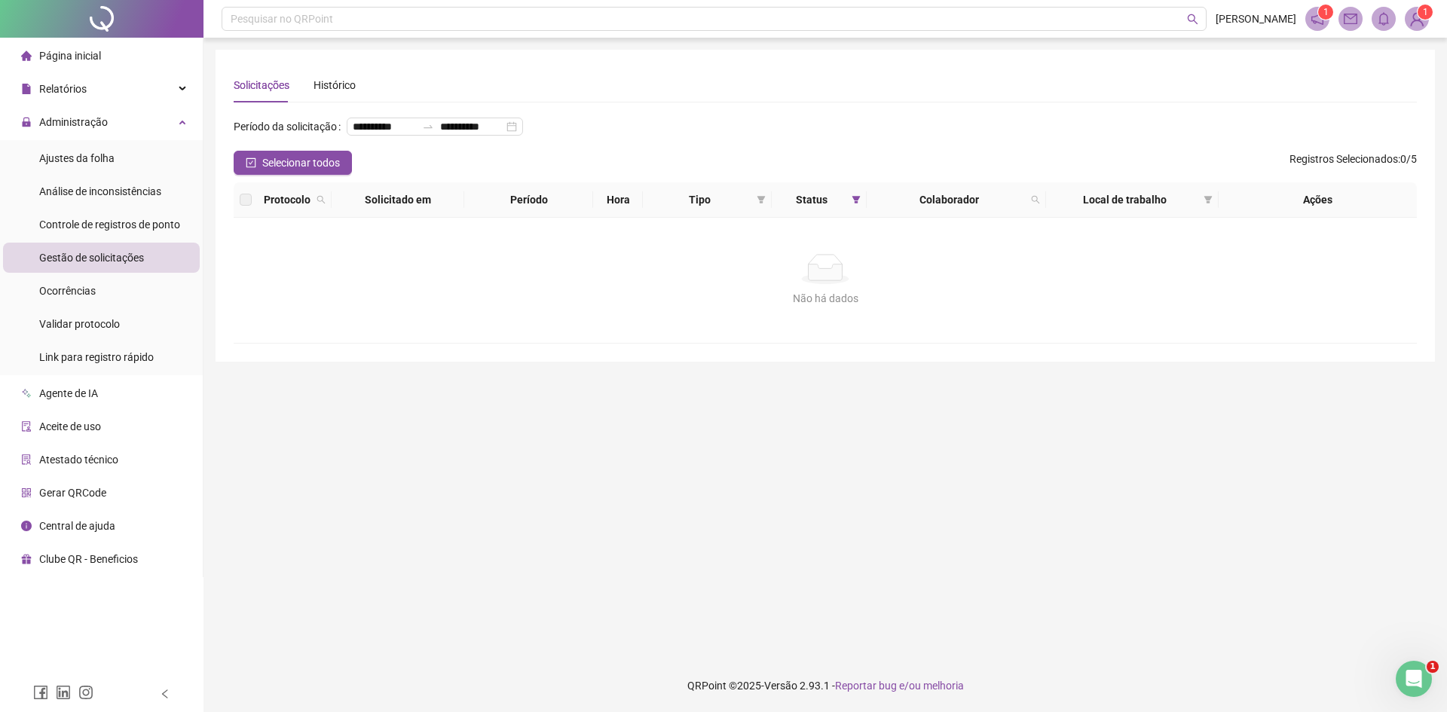
click at [120, 262] on span "Gestão de solicitações" at bounding box center [91, 258] width 105 height 12
click at [118, 223] on span "Controle de registros de ponto" at bounding box center [109, 225] width 141 height 12
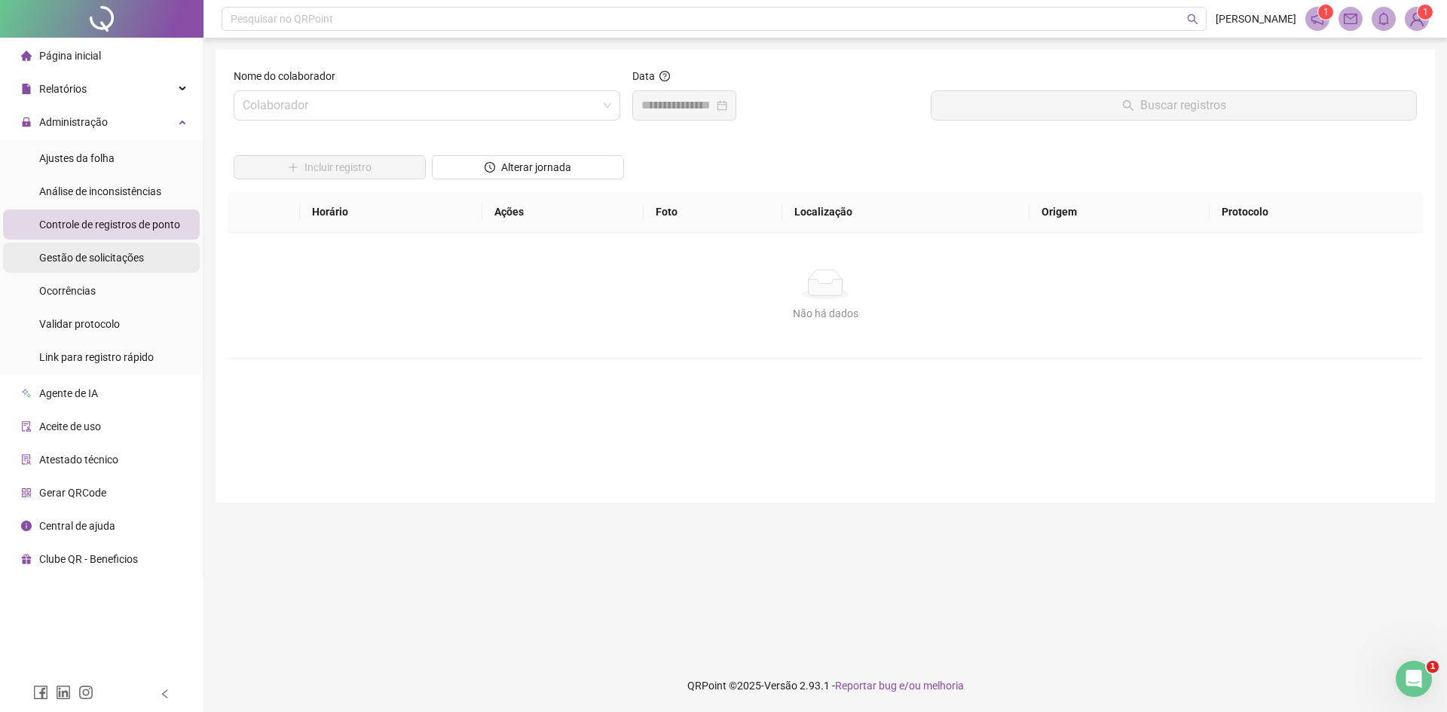
click at [121, 257] on span "Gestão de solicitações" at bounding box center [91, 258] width 105 height 12
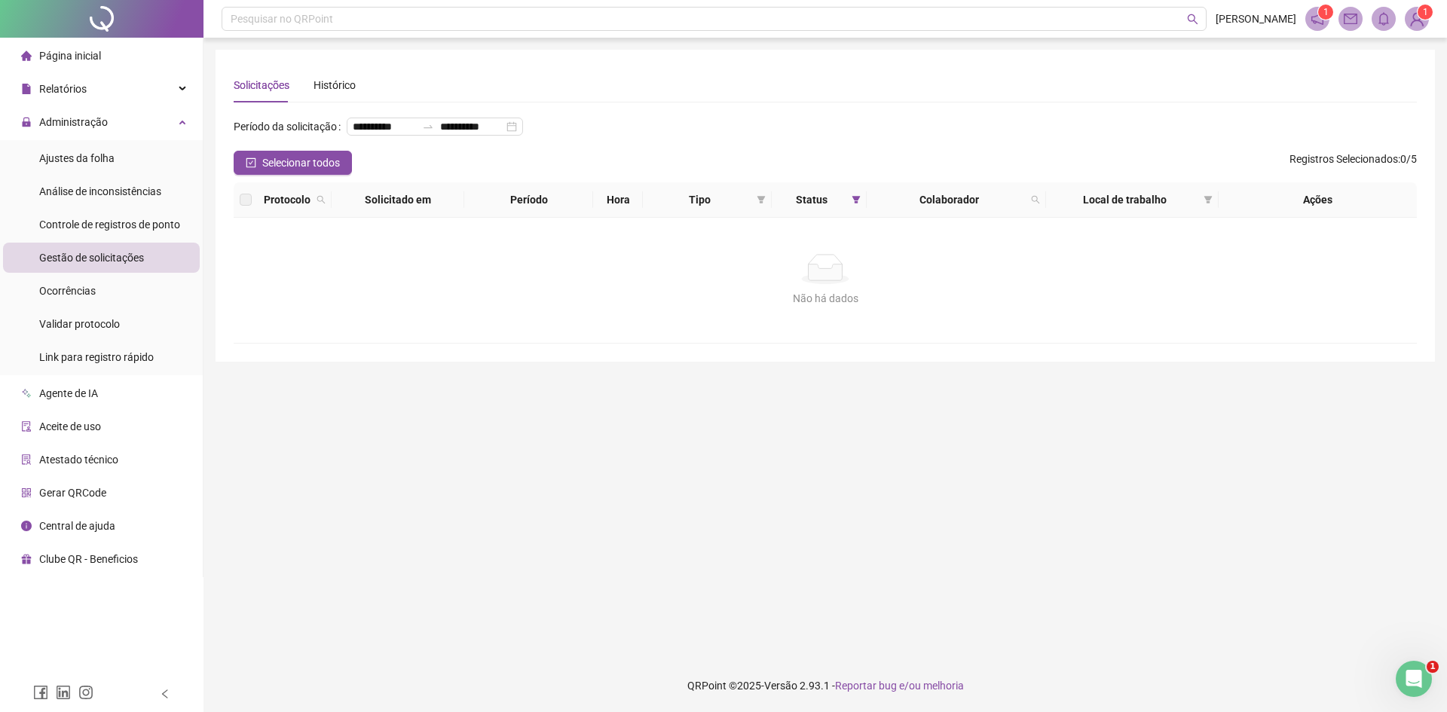
click at [115, 273] on ul "Ajustes da folha Análise de inconsistências Controle de registros de ponto Gest…" at bounding box center [101, 257] width 203 height 235
click at [134, 247] on div "Gestão de solicitações" at bounding box center [91, 258] width 105 height 30
click at [136, 212] on div "Controle de registros de ponto" at bounding box center [109, 225] width 141 height 30
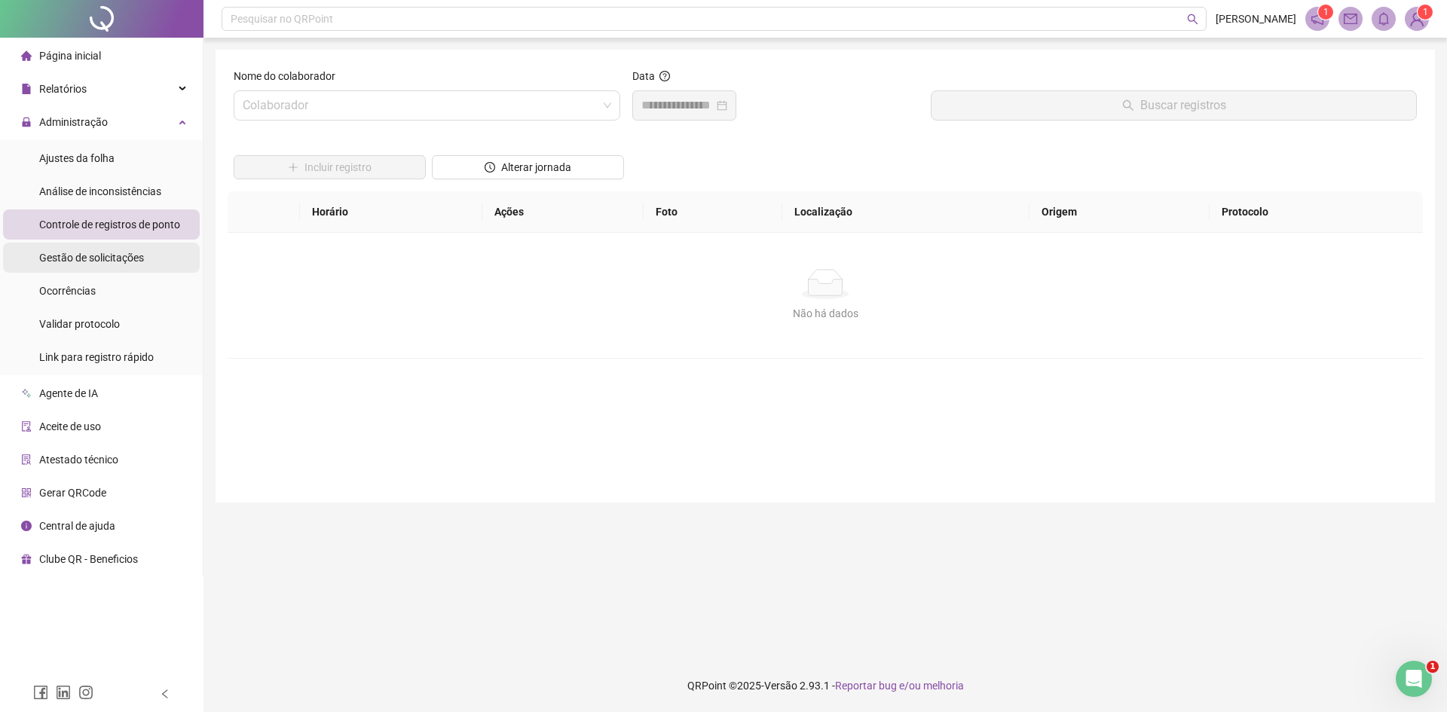
click at [122, 249] on div "Gestão de solicitações" at bounding box center [91, 258] width 105 height 30
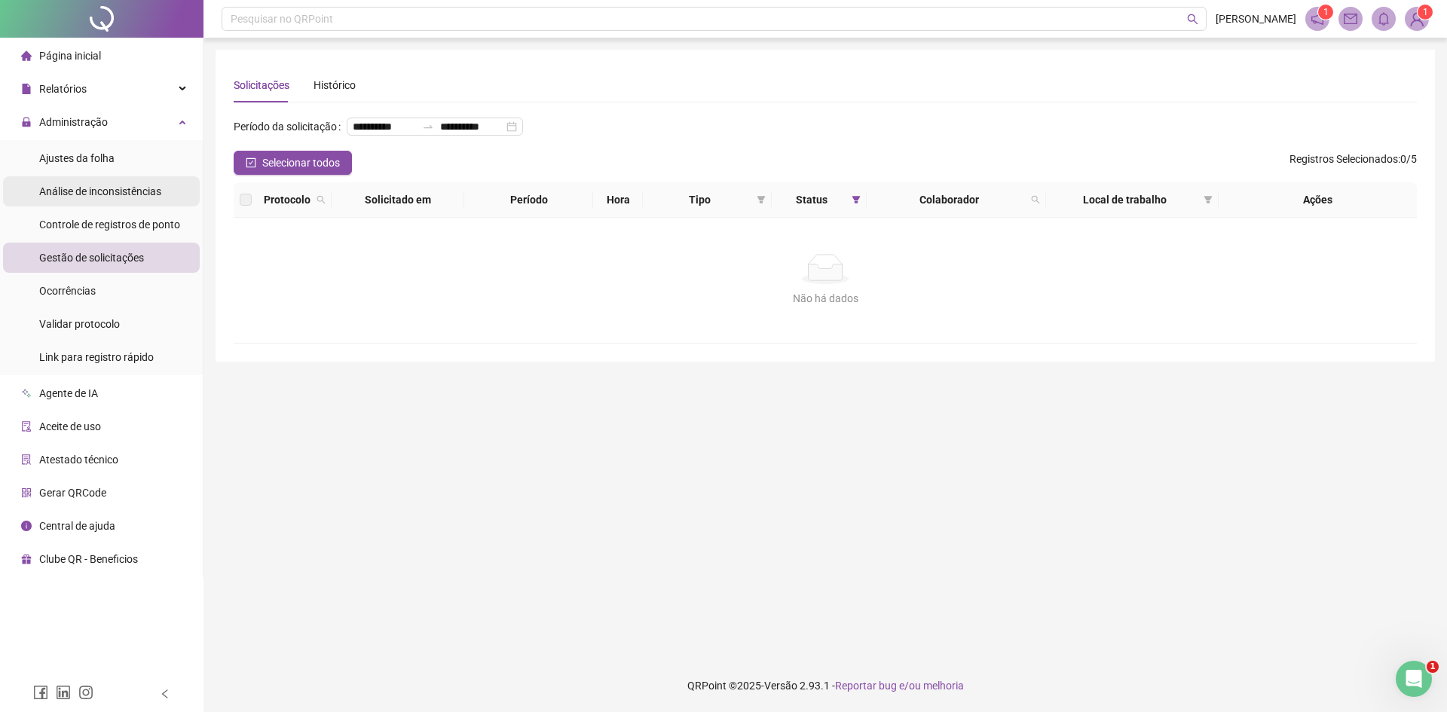
click at [135, 190] on span "Análise de inconsistências" at bounding box center [100, 191] width 122 height 12
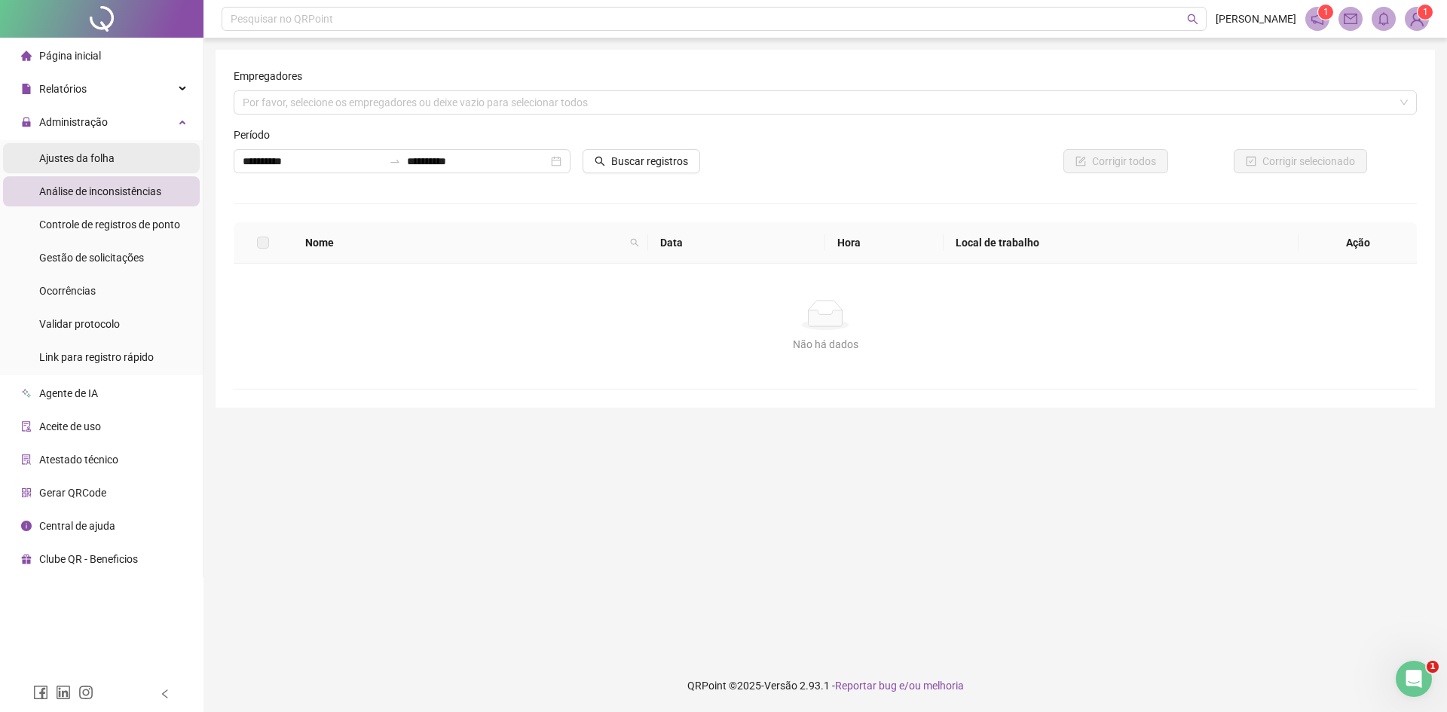
click at [110, 143] on div "Ajustes da folha" at bounding box center [76, 158] width 75 height 30
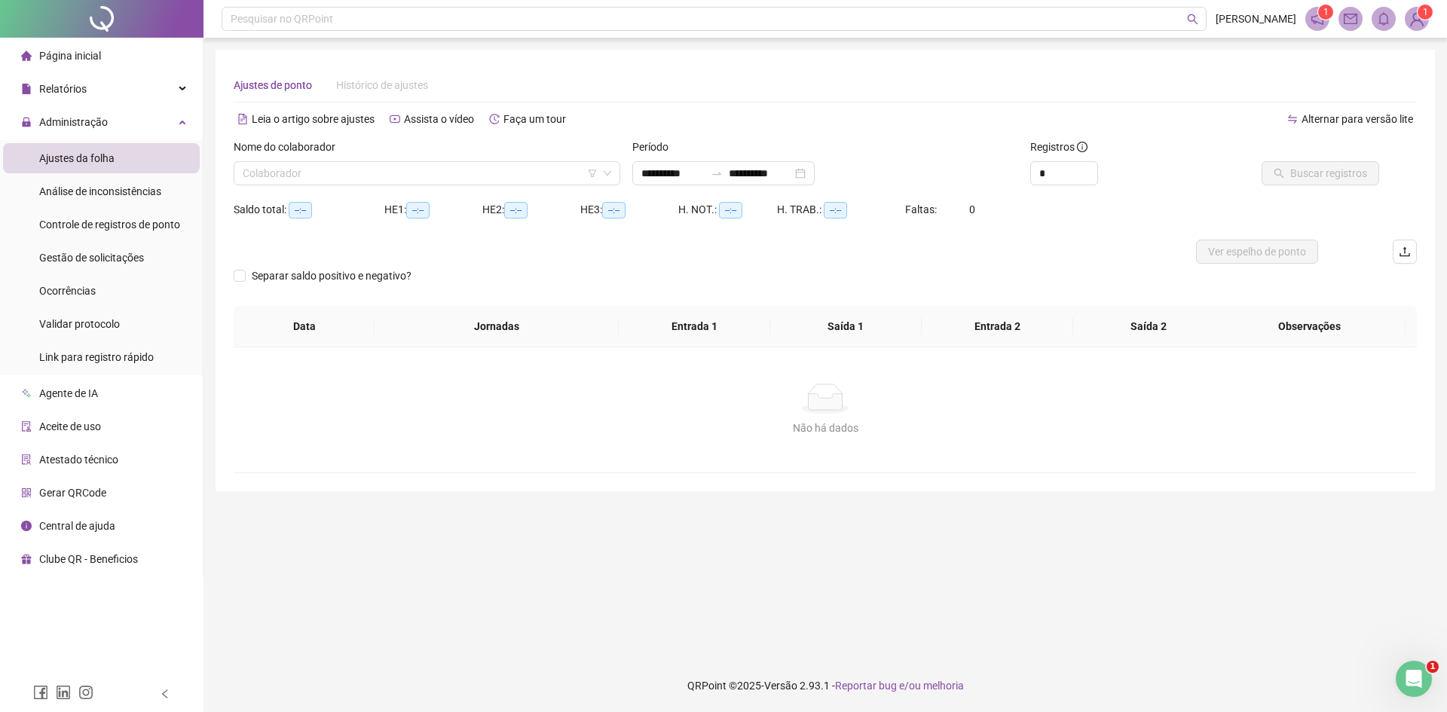
type input "**********"
click at [122, 227] on span "Controle de registros de ponto" at bounding box center [109, 225] width 141 height 12
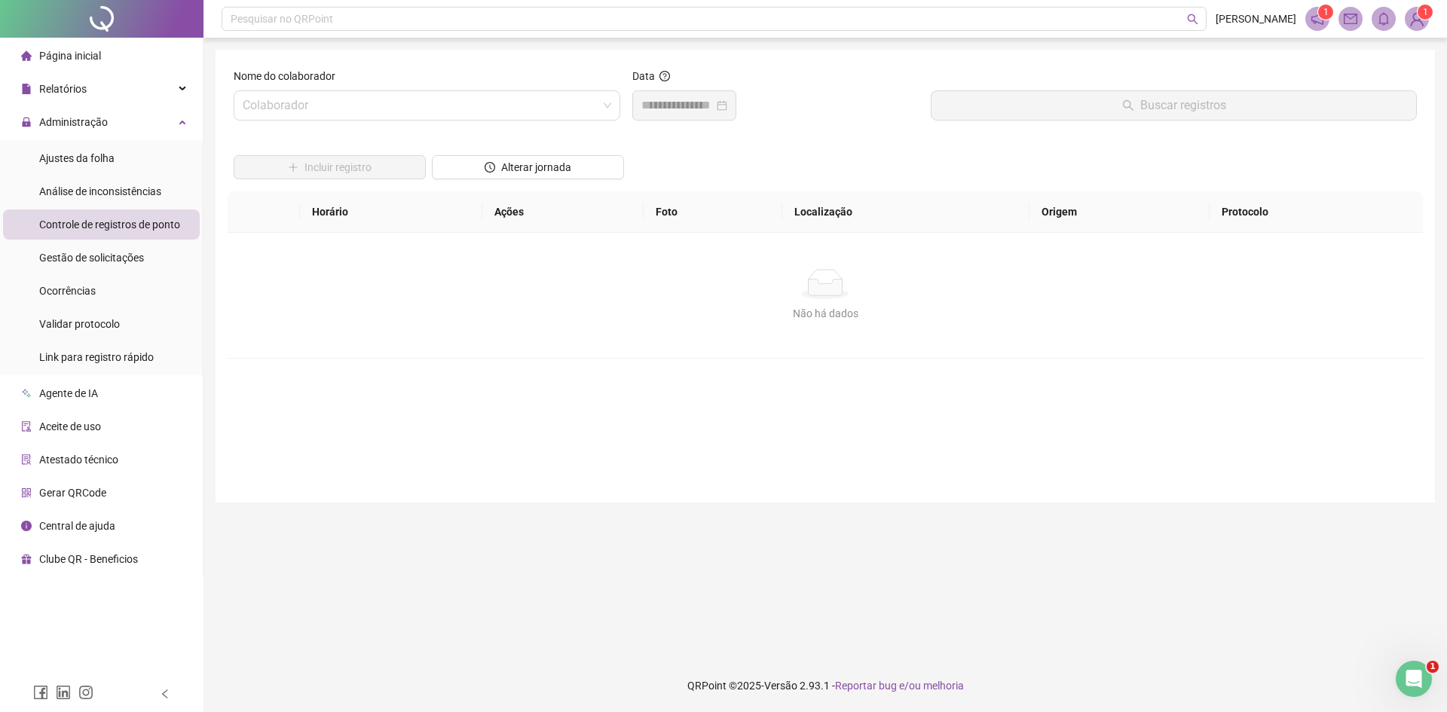
click at [118, 239] on div "Controle de registros de ponto" at bounding box center [109, 225] width 141 height 30
click at [110, 256] on span "Gestão de solicitações" at bounding box center [91, 258] width 105 height 12
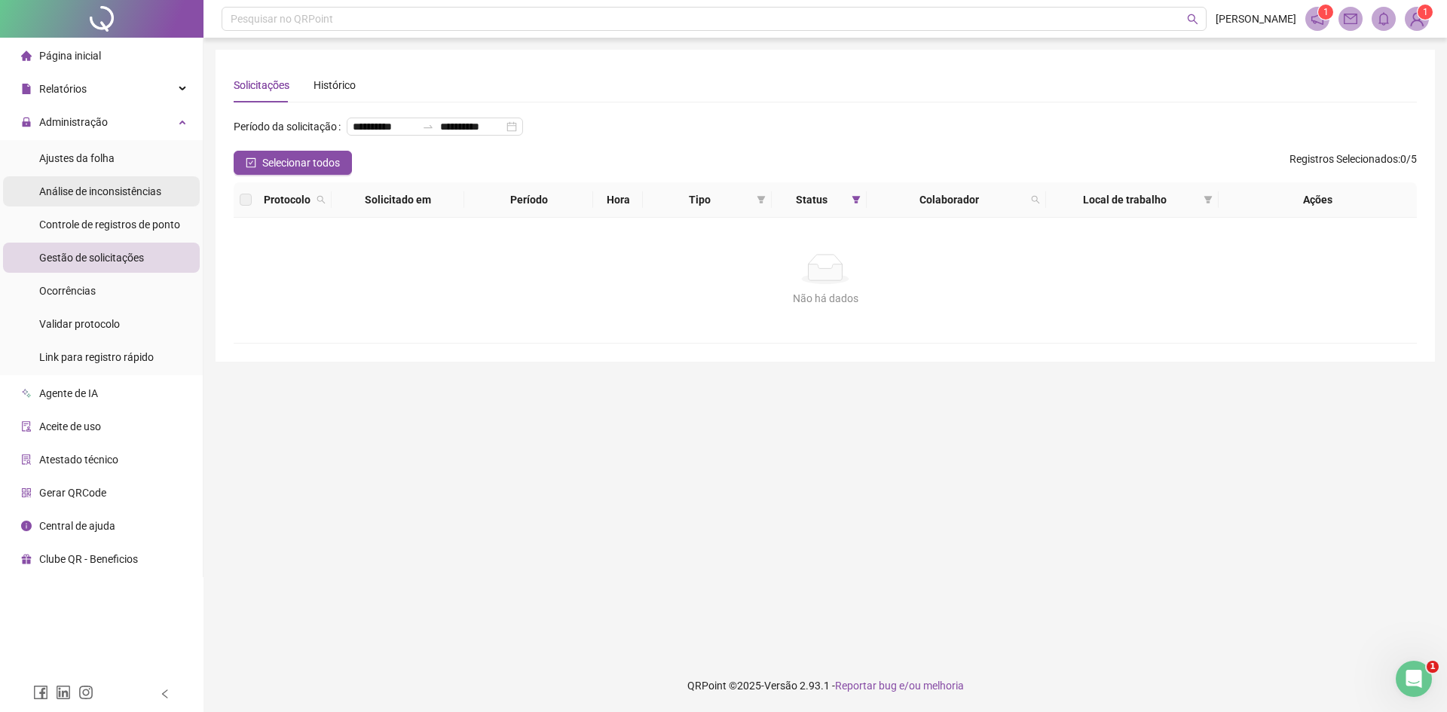
click at [127, 193] on span "Análise de inconsistências" at bounding box center [100, 191] width 122 height 12
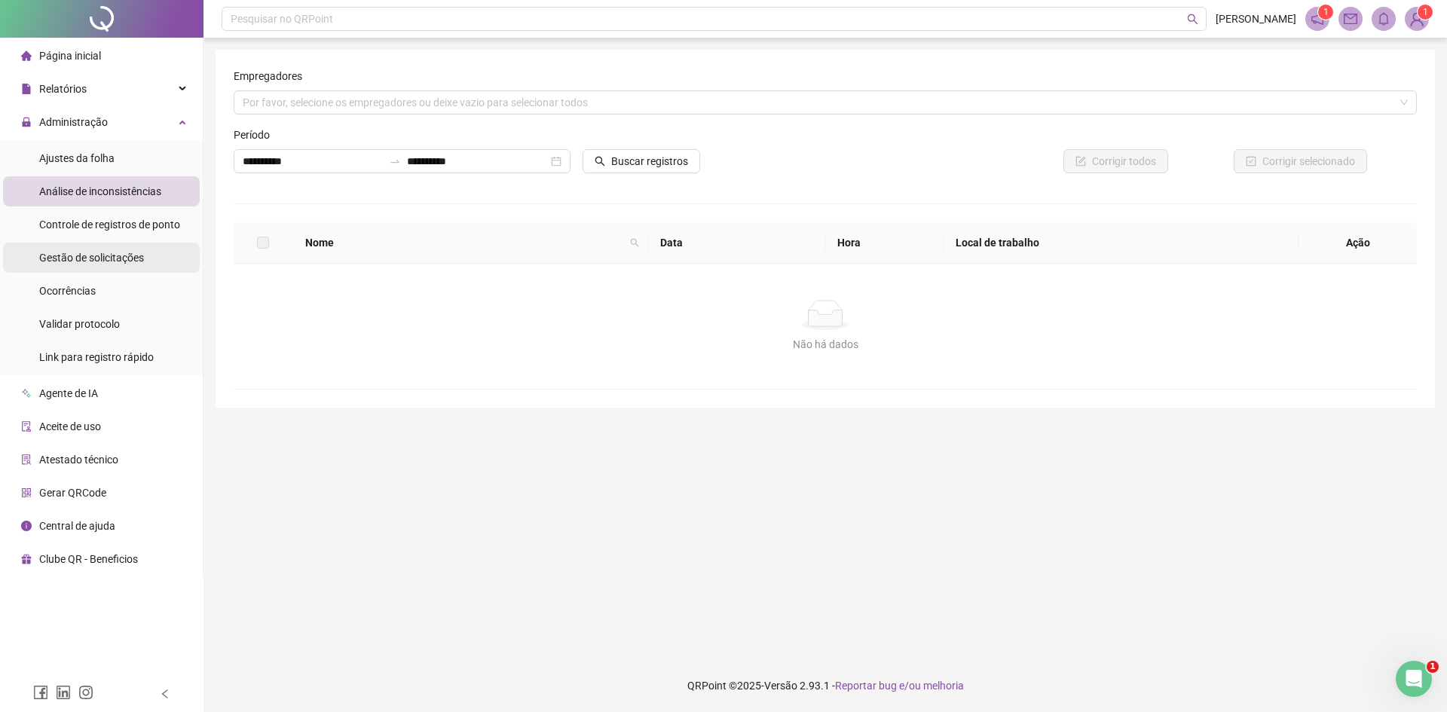
click at [119, 246] on div "Gestão de solicitações" at bounding box center [91, 258] width 105 height 30
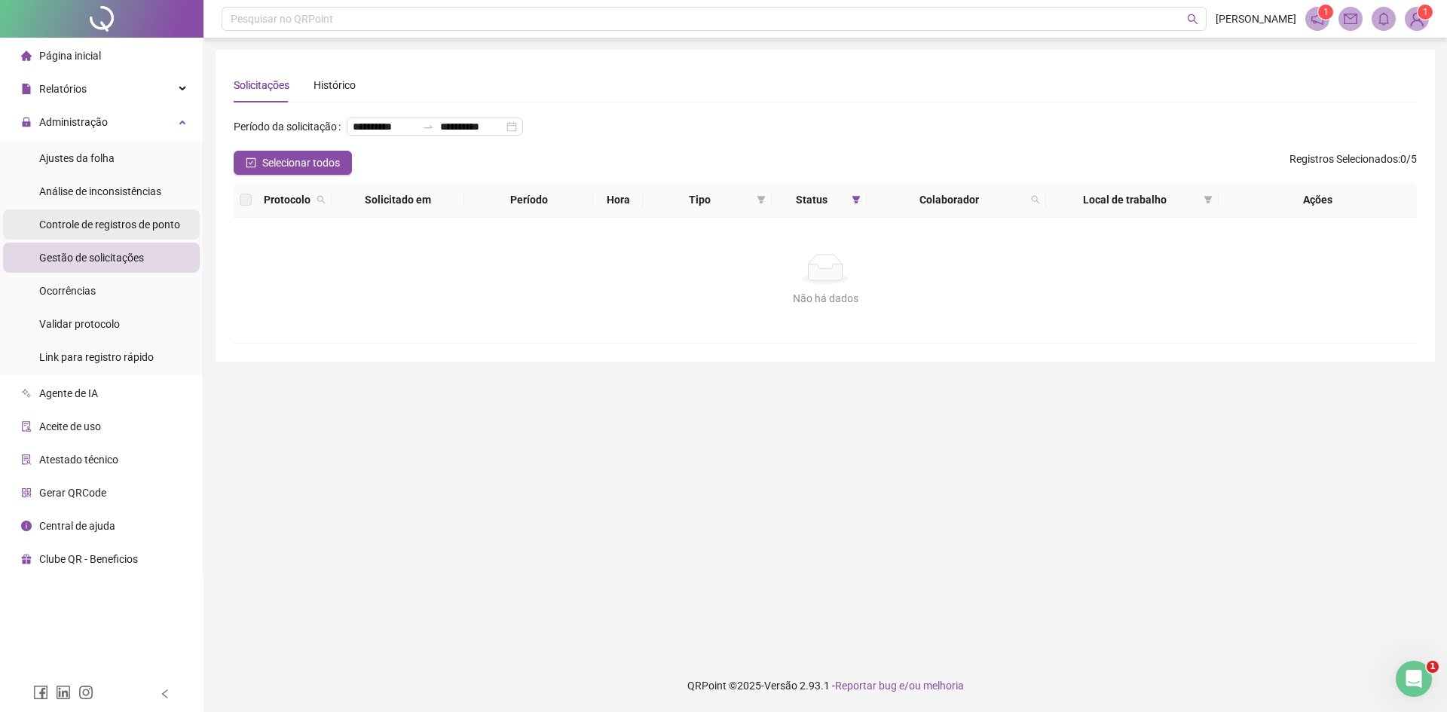
click at [120, 222] on span "Controle de registros de ponto" at bounding box center [109, 225] width 141 height 12
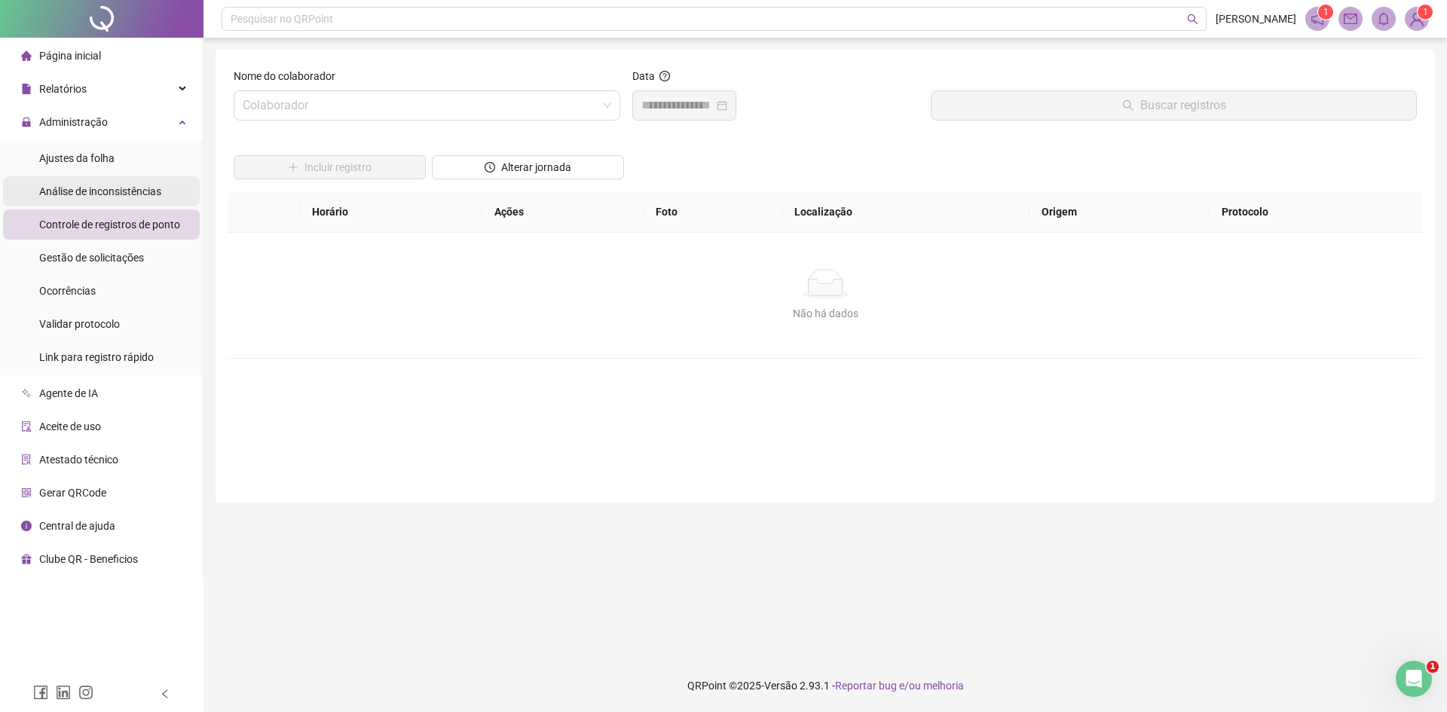
click at [115, 186] on span "Análise de inconsistências" at bounding box center [100, 191] width 122 height 12
